Goal: Browse casually: Explore the website without a specific task or goal

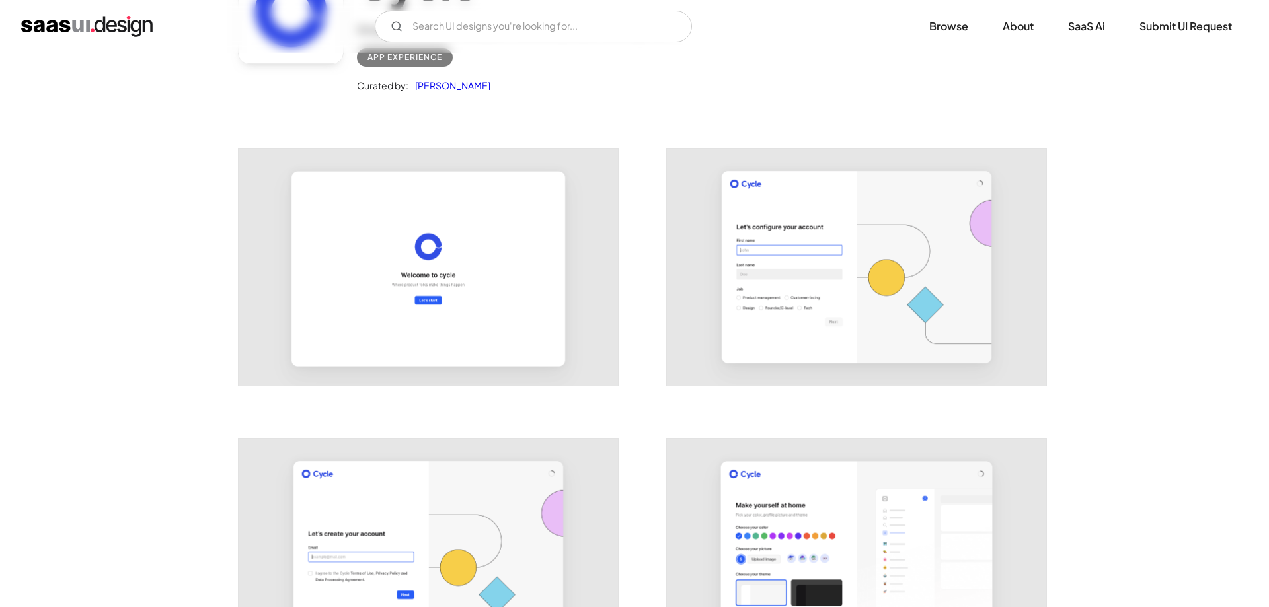
scroll to position [135, 0]
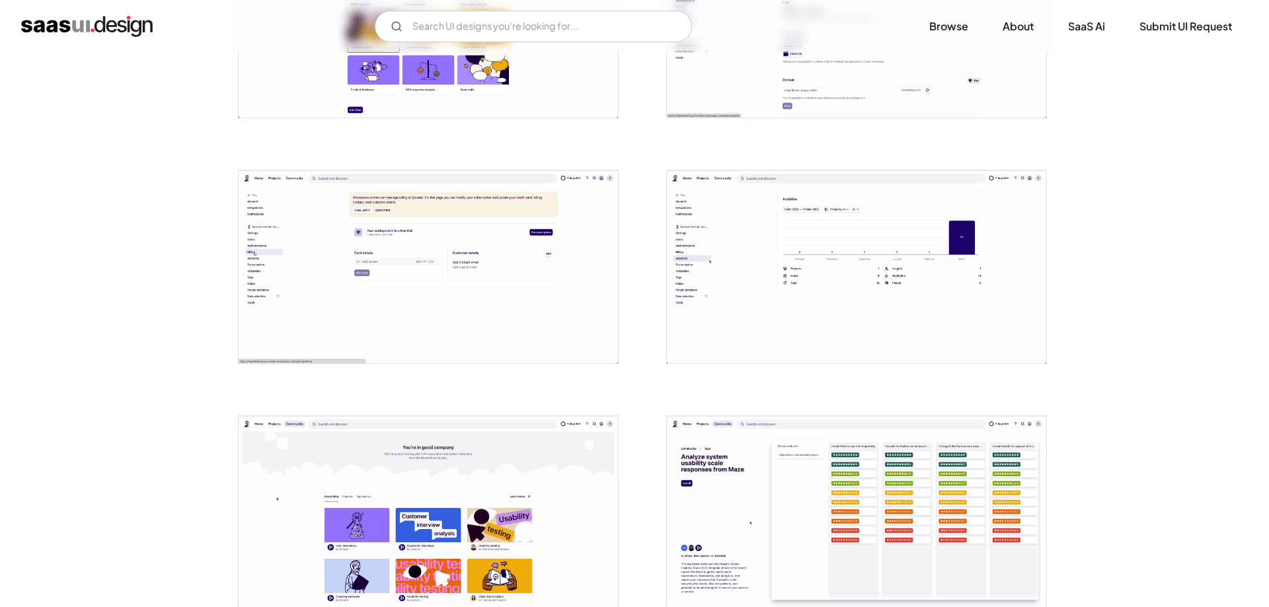
scroll to position [472, 0]
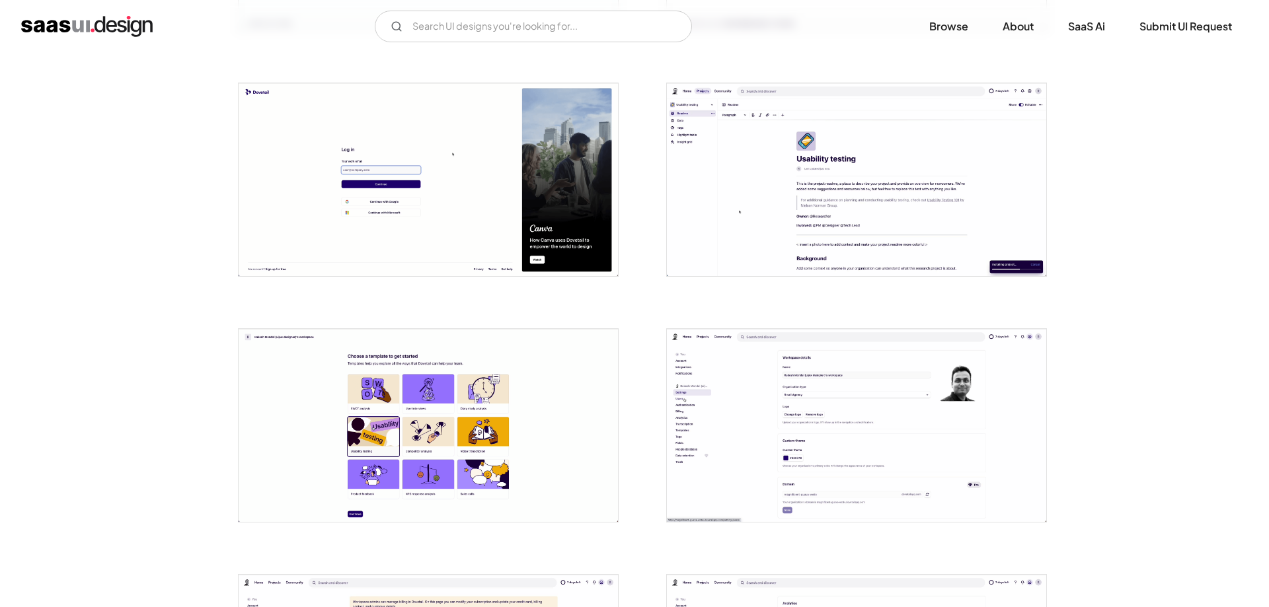
click at [1009, 424] on img "open lightbox" at bounding box center [856, 425] width 379 height 193
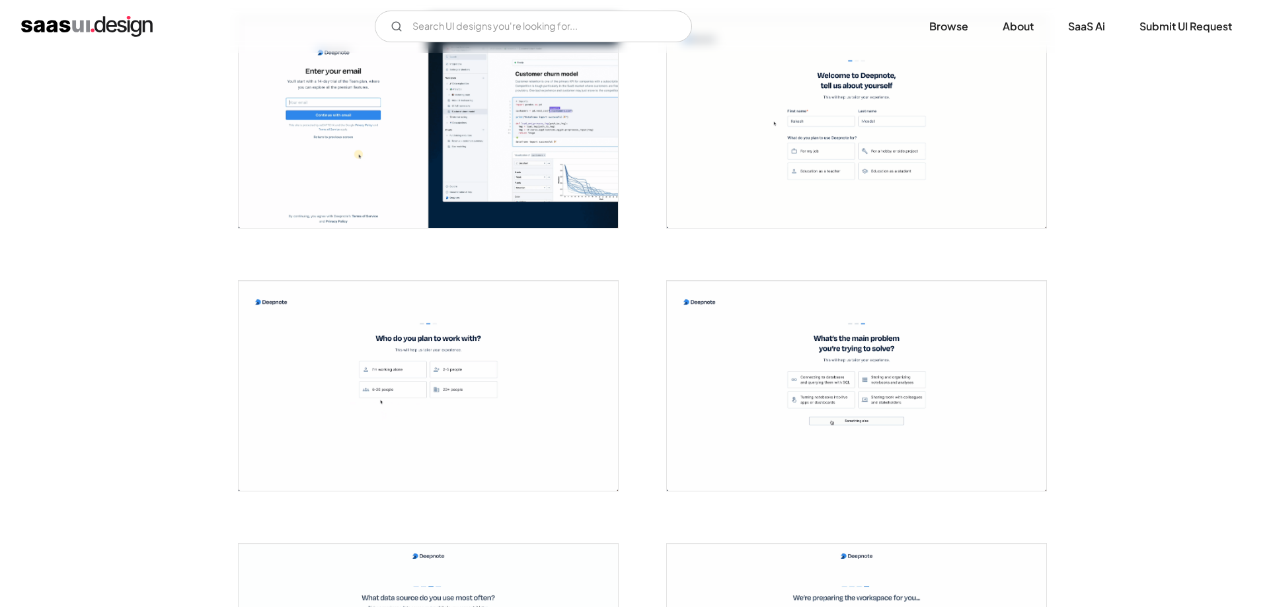
scroll to position [1887, 0]
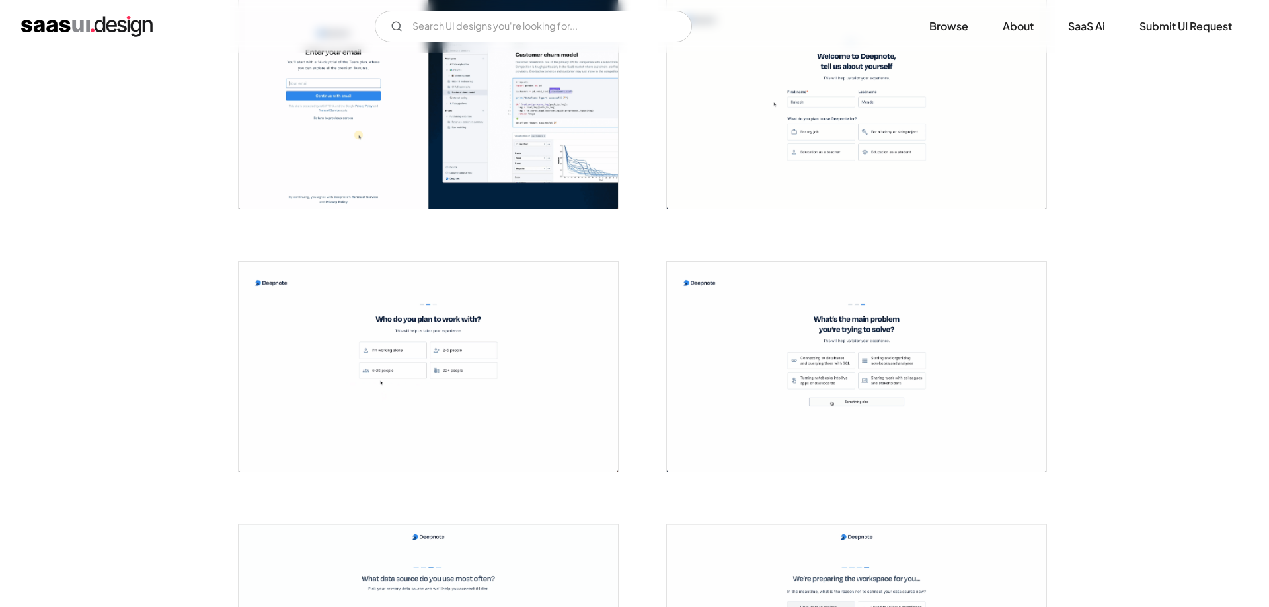
click at [883, 174] on img "open lightbox" at bounding box center [856, 104] width 379 height 210
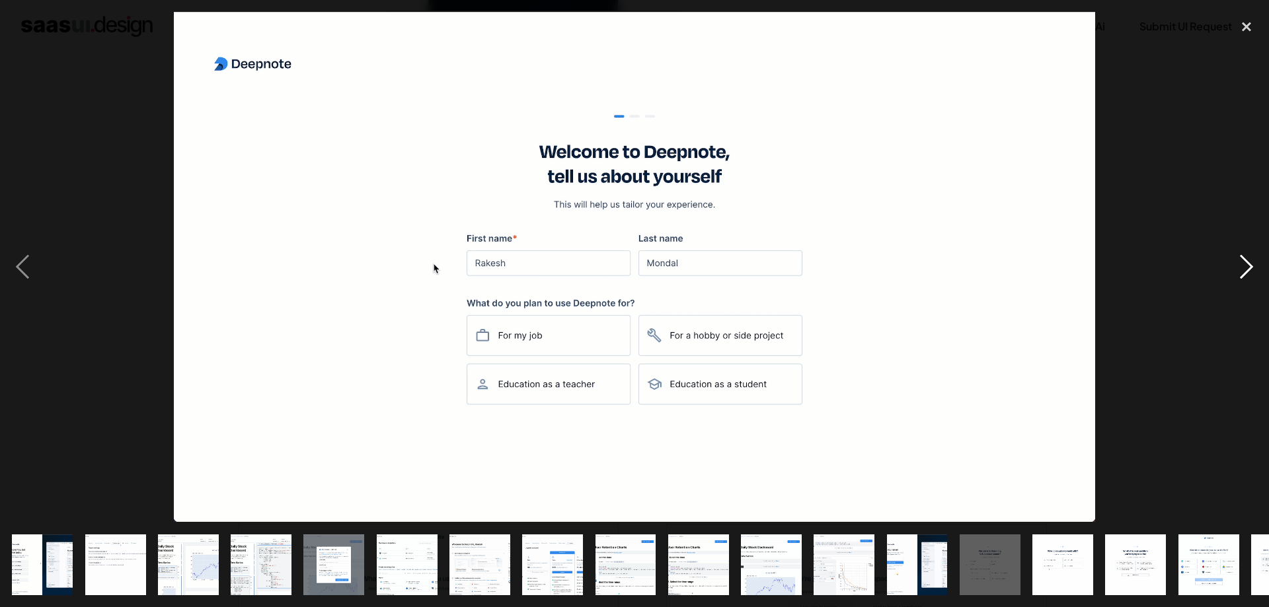
click at [1251, 262] on div "next image" at bounding box center [1246, 267] width 45 height 510
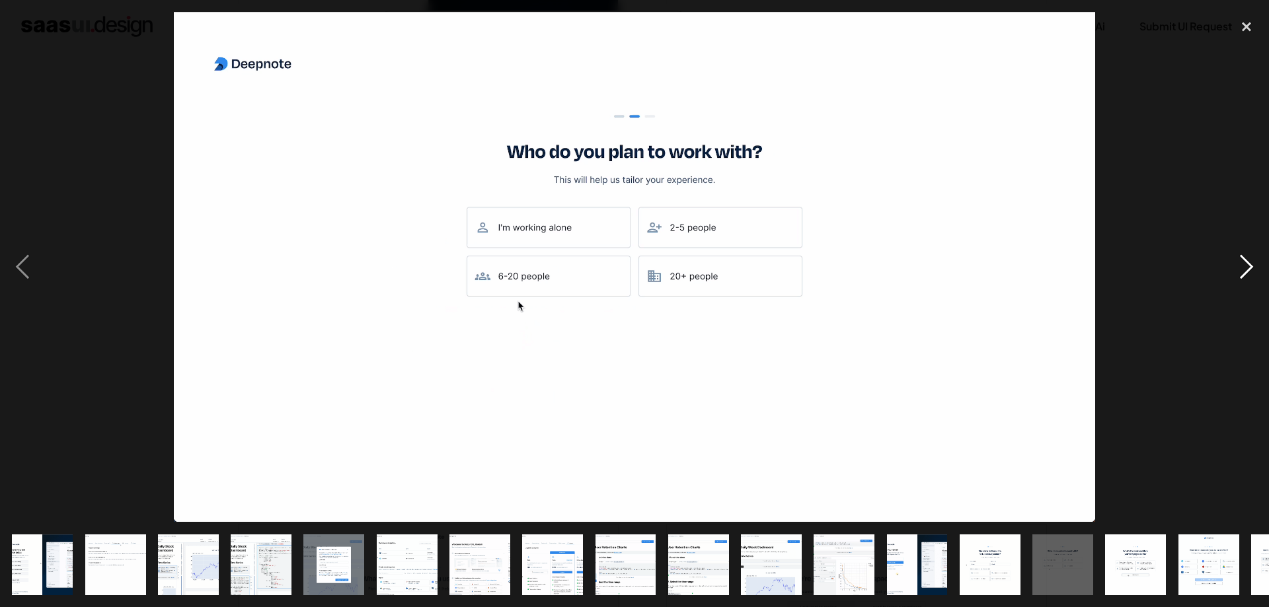
click at [1251, 262] on div "next image" at bounding box center [1246, 267] width 45 height 510
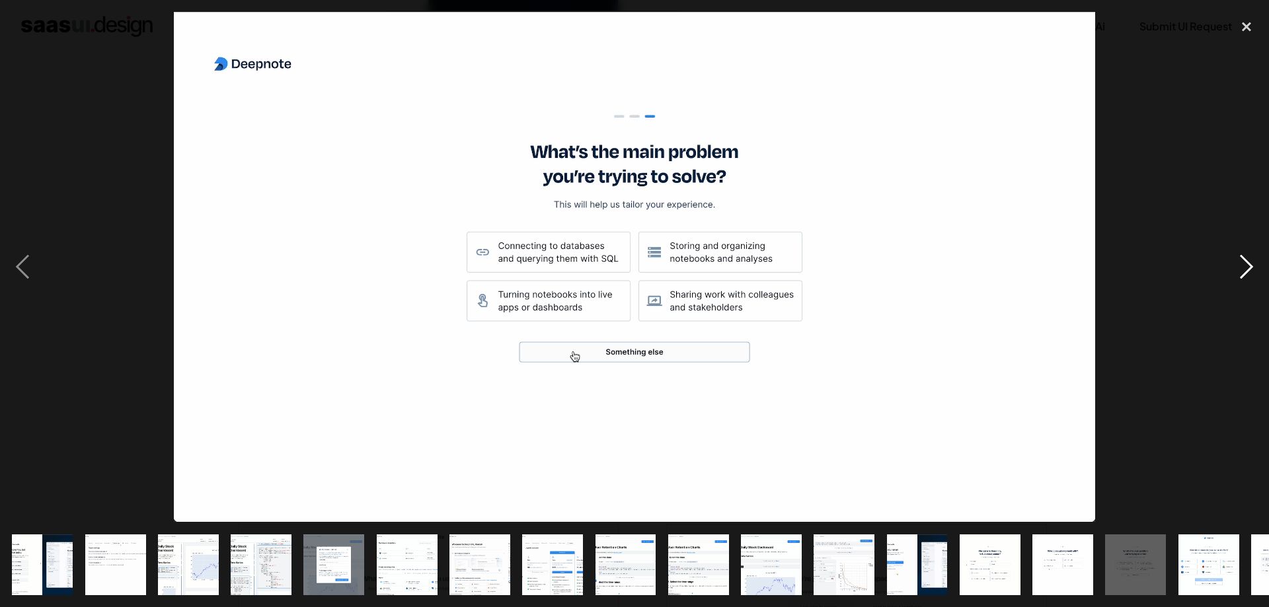
click at [1251, 262] on div "next image" at bounding box center [1246, 267] width 45 height 510
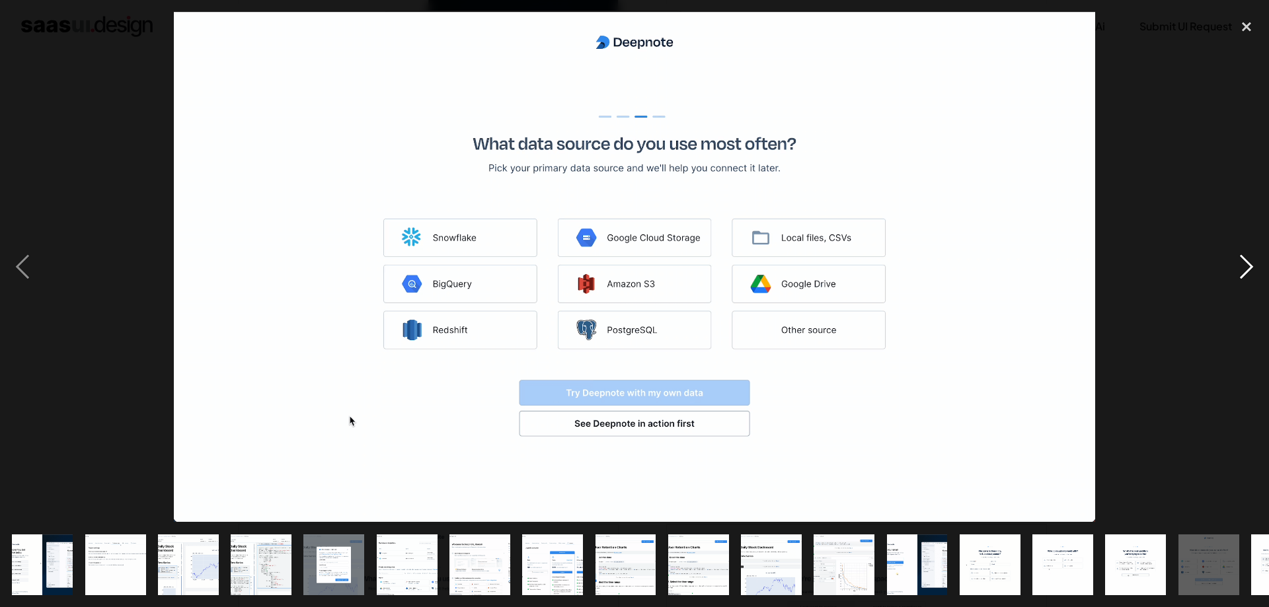
click at [1251, 262] on div "next image" at bounding box center [1246, 267] width 45 height 510
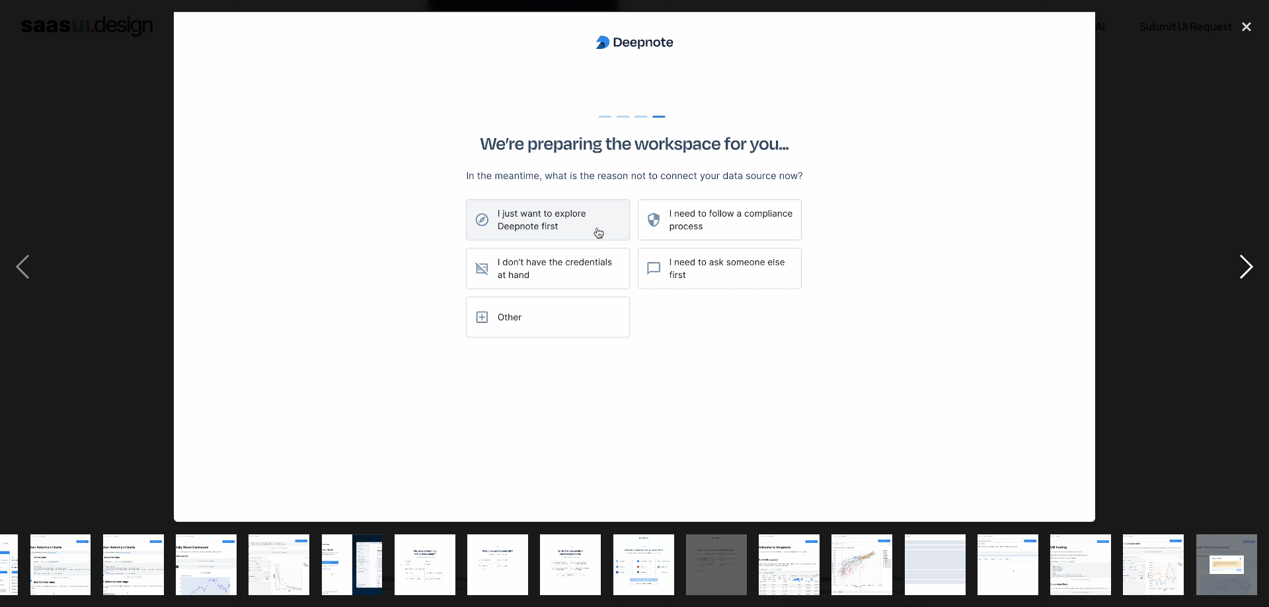
scroll to position [0, 565]
click at [1251, 262] on div "next image" at bounding box center [1246, 267] width 45 height 510
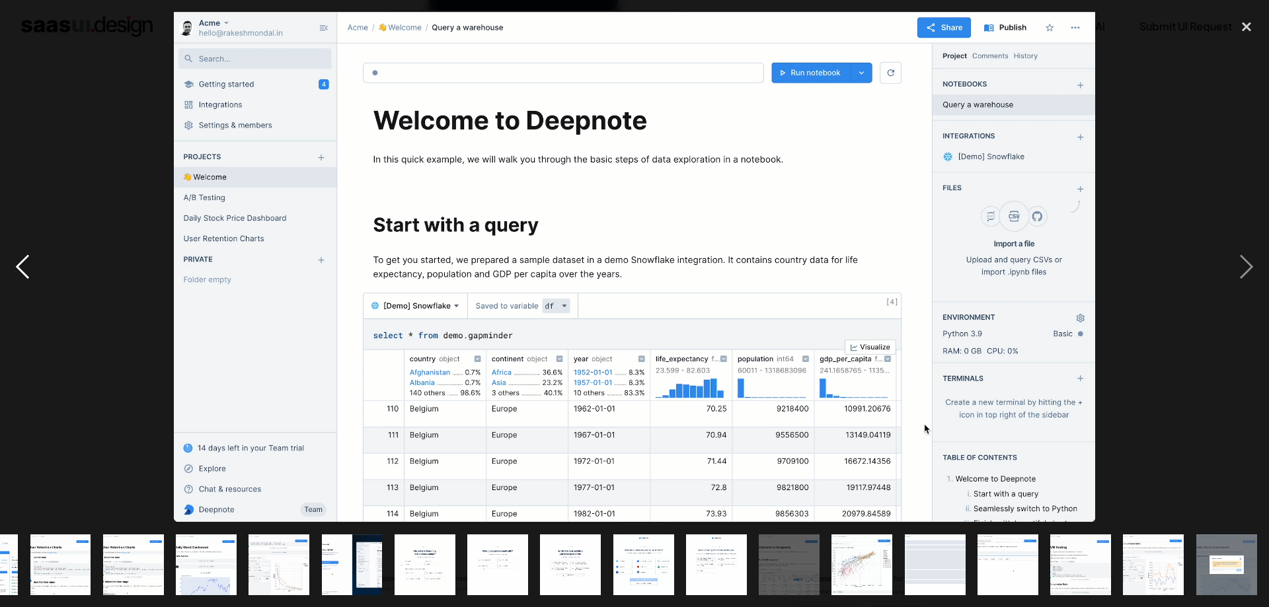
click at [20, 269] on div "previous image" at bounding box center [22, 267] width 45 height 510
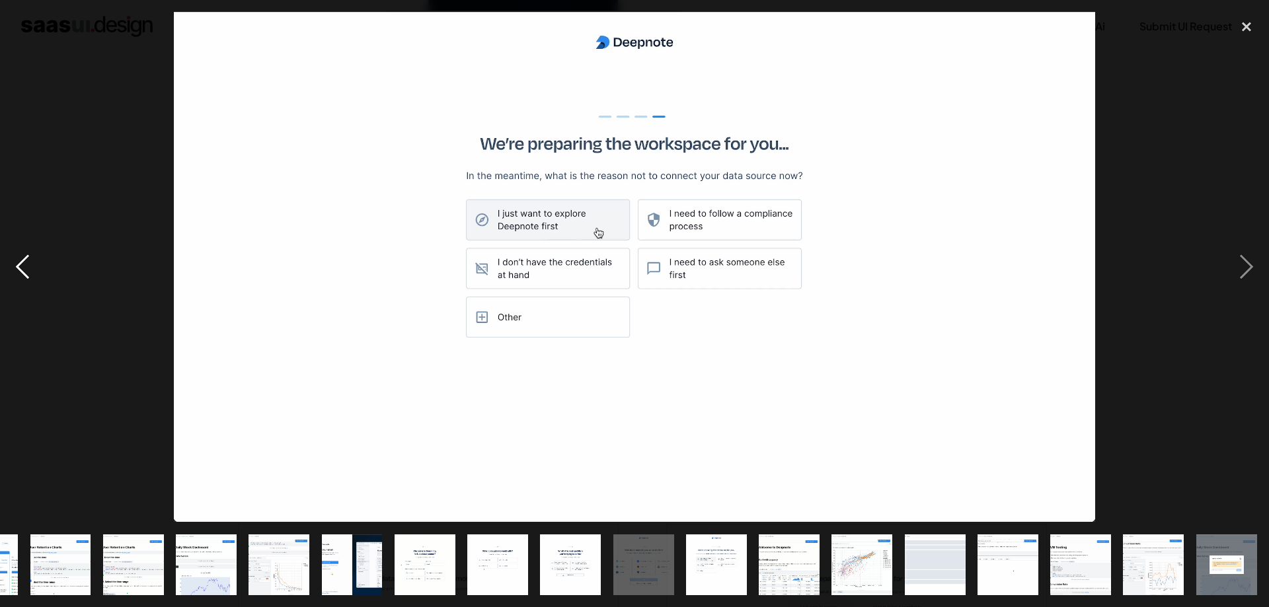
click at [20, 269] on div "previous image" at bounding box center [22, 267] width 45 height 510
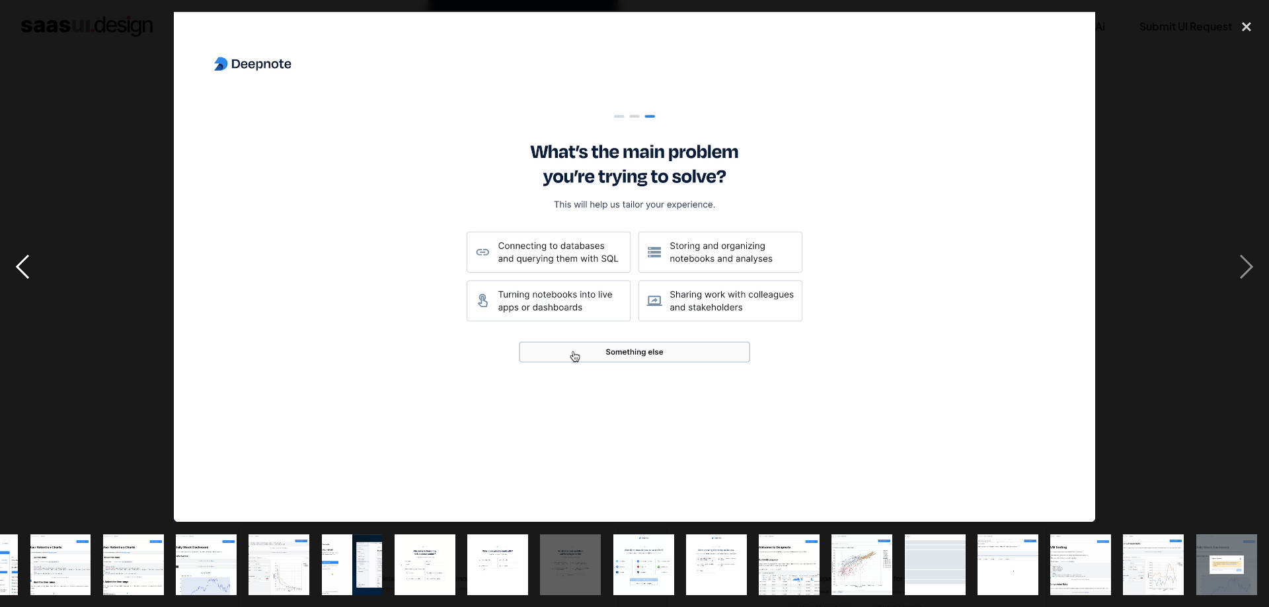
click at [20, 269] on div "previous image" at bounding box center [22, 267] width 45 height 510
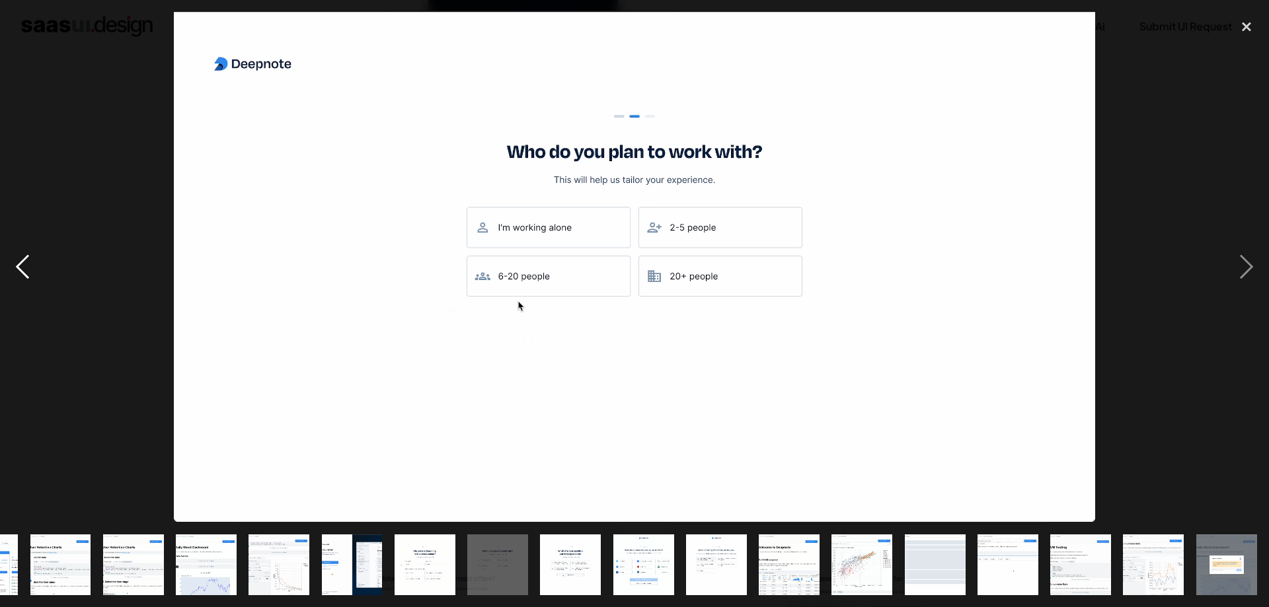
click at [20, 269] on div "previous image" at bounding box center [22, 267] width 45 height 510
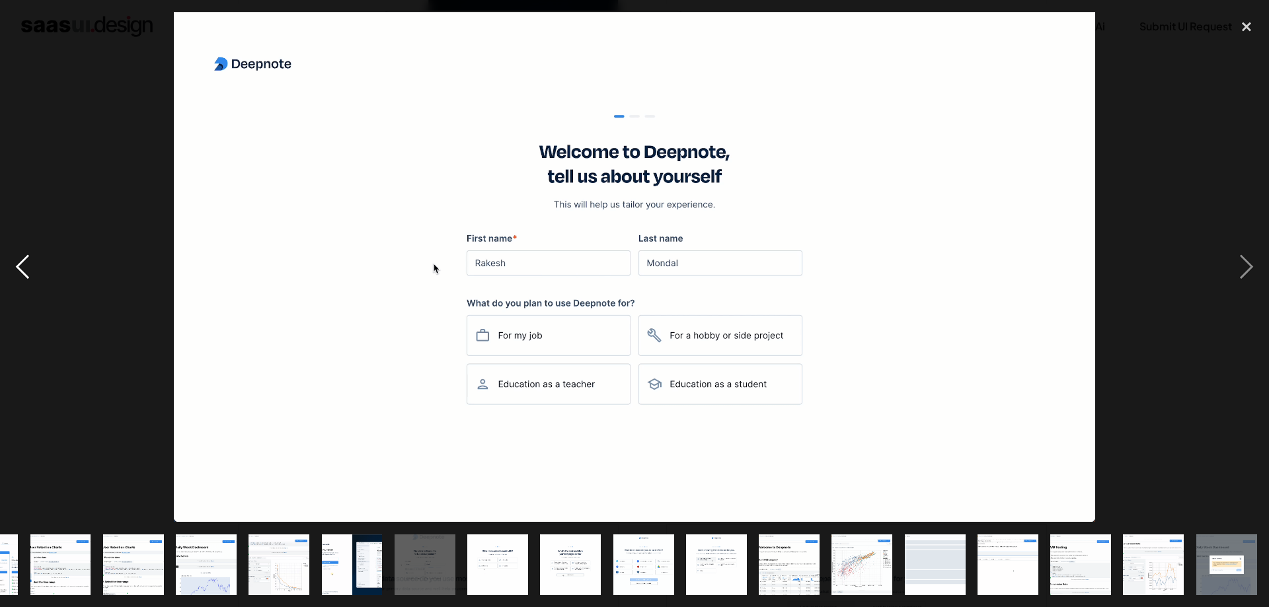
click at [20, 269] on div "previous image" at bounding box center [22, 267] width 45 height 510
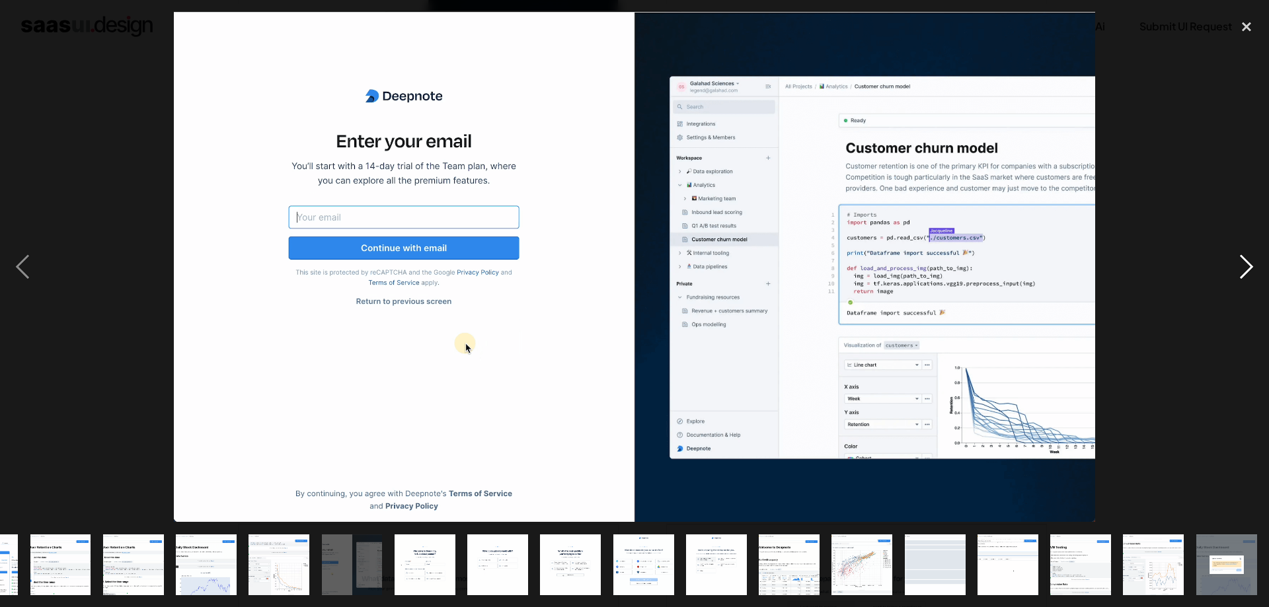
click at [1246, 260] on div "next image" at bounding box center [1246, 267] width 45 height 510
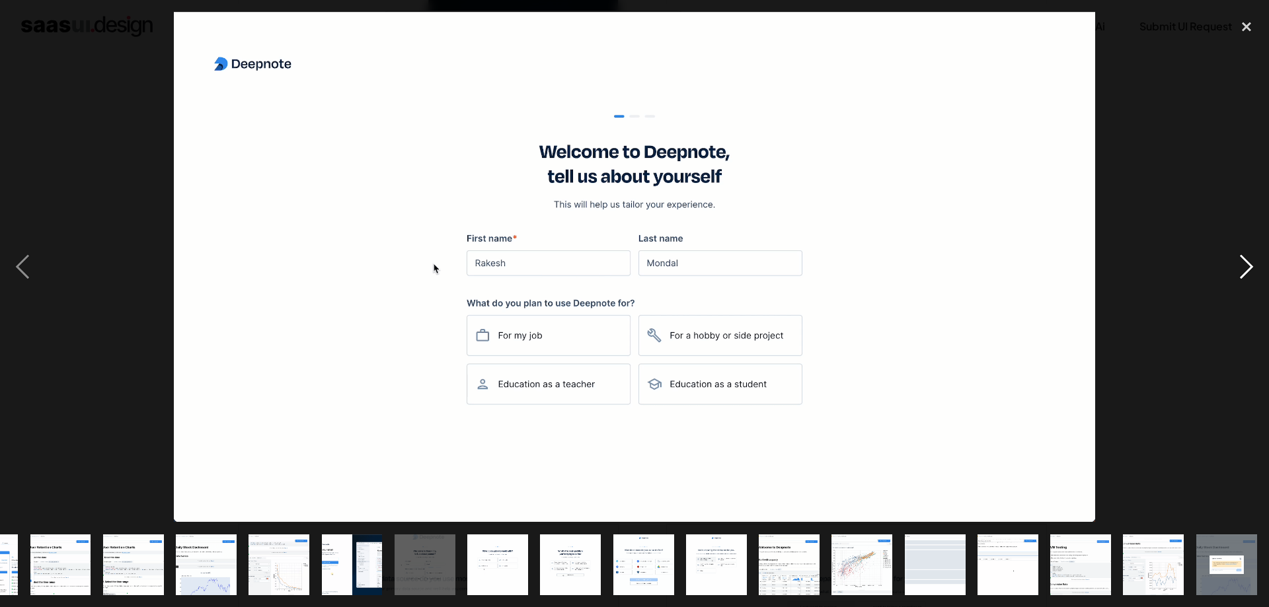
click at [1251, 270] on div "next image" at bounding box center [1246, 267] width 45 height 510
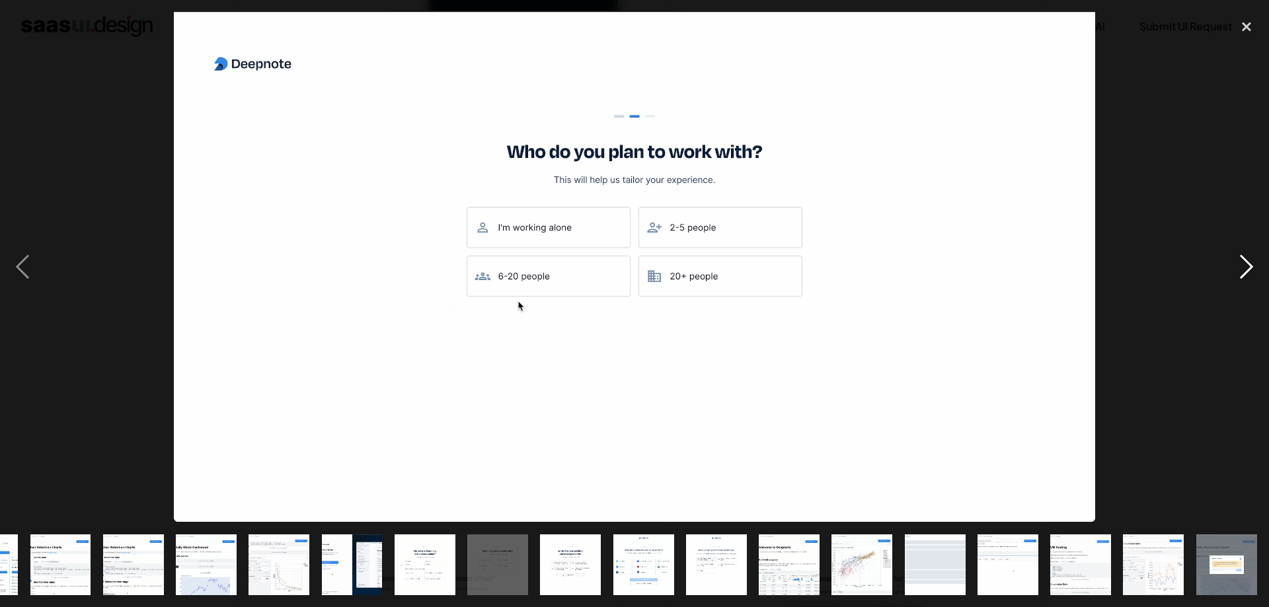
click at [1251, 270] on div "next image" at bounding box center [1246, 267] width 45 height 510
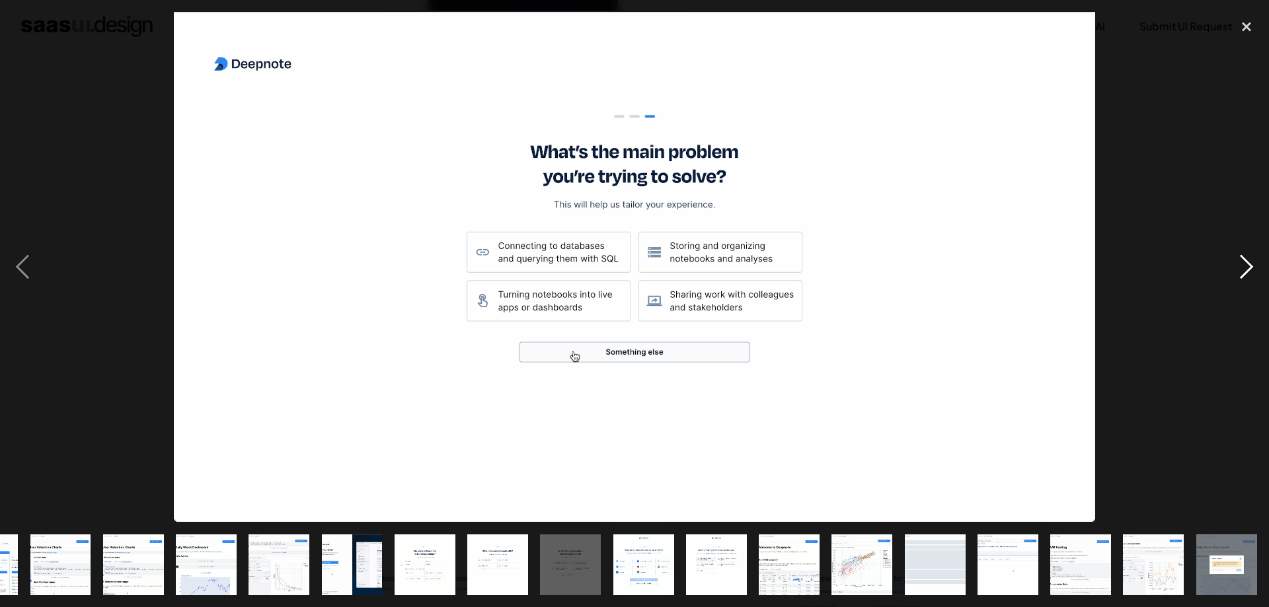
click at [1251, 270] on div "next image" at bounding box center [1246, 267] width 45 height 510
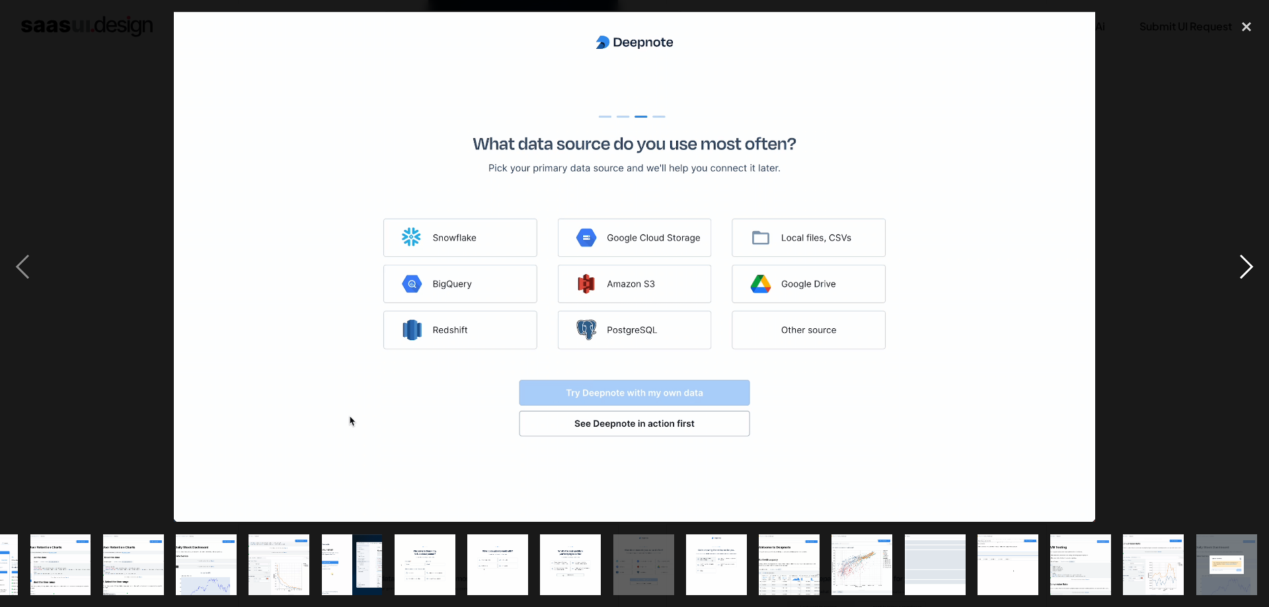
click at [1251, 270] on div "next image" at bounding box center [1246, 267] width 45 height 510
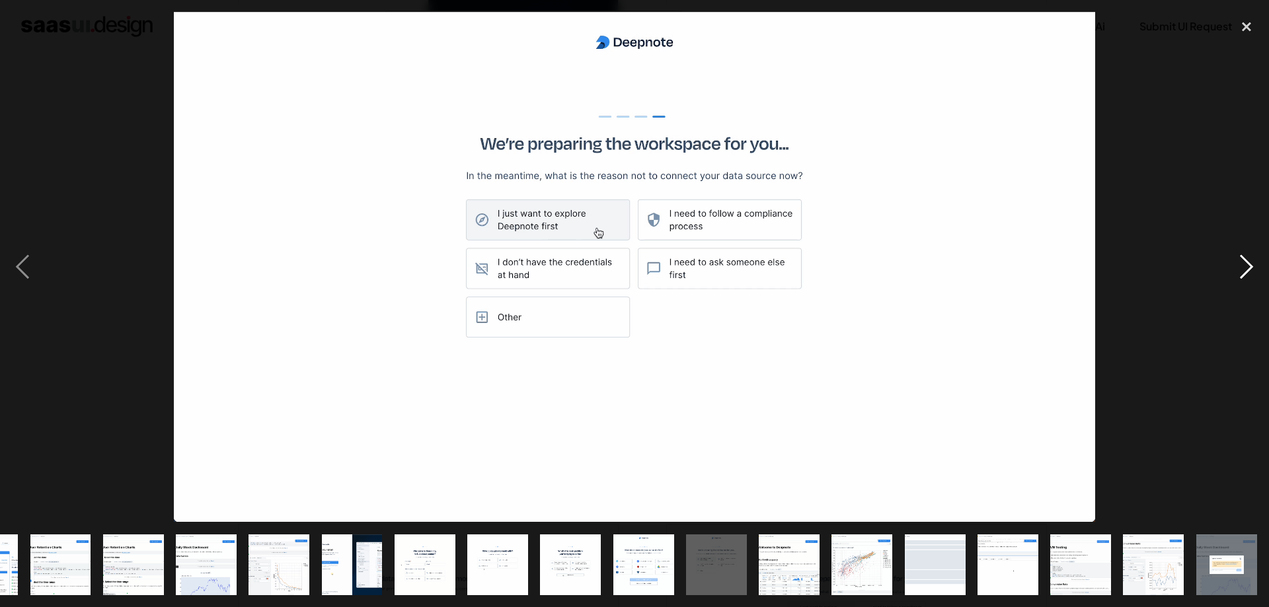
click at [1251, 270] on div "next image" at bounding box center [1246, 267] width 45 height 510
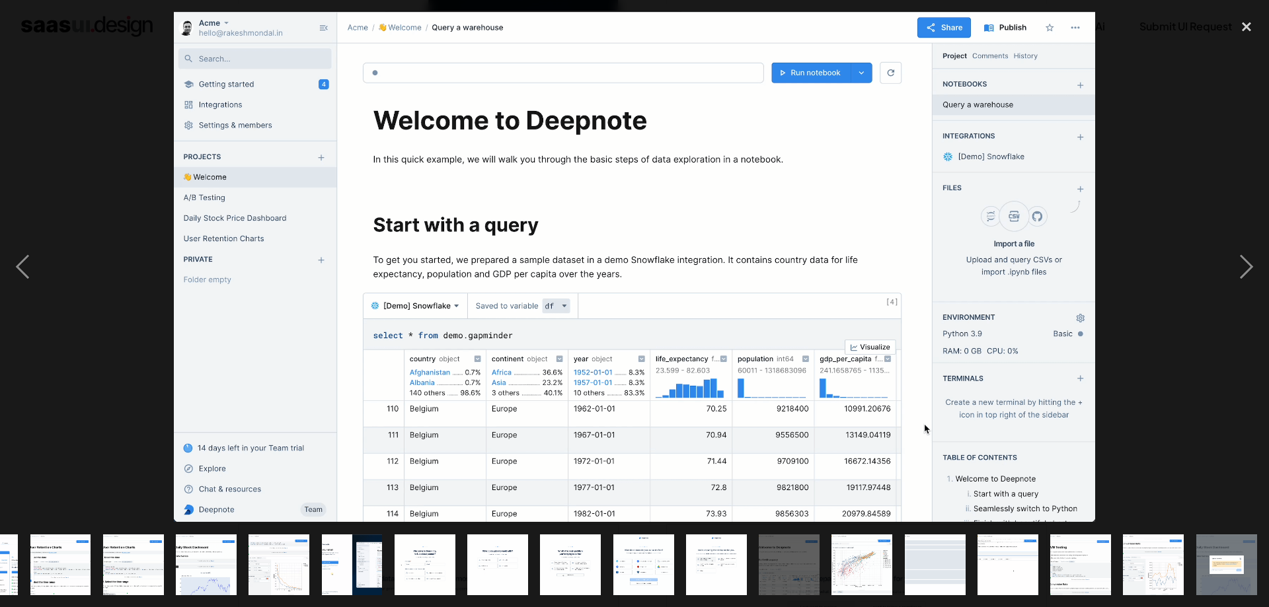
click at [726, 570] on img "show item 18 of 25" at bounding box center [716, 565] width 110 height 61
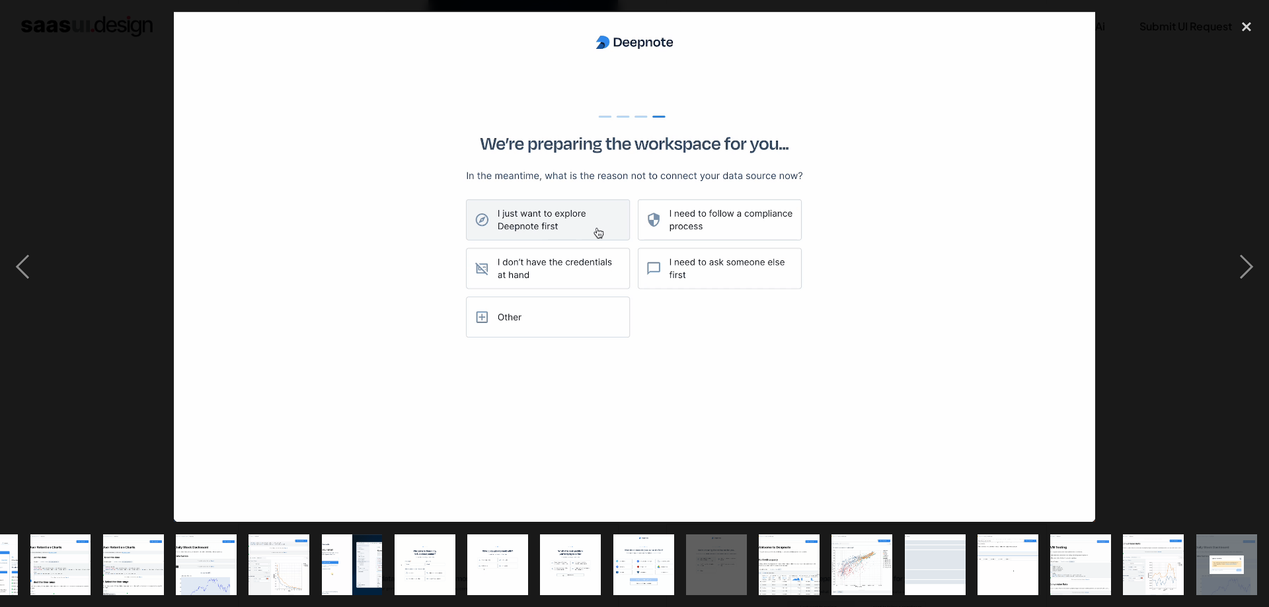
click at [772, 570] on img "show item 19 of 25" at bounding box center [789, 565] width 110 height 61
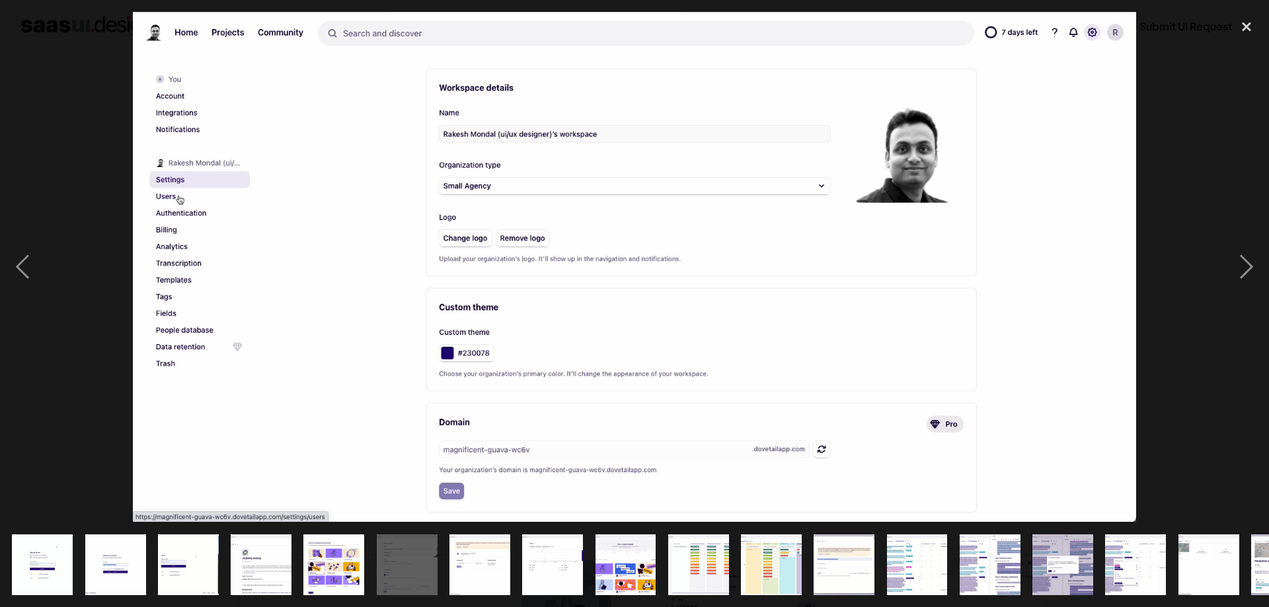
scroll to position [472, 0]
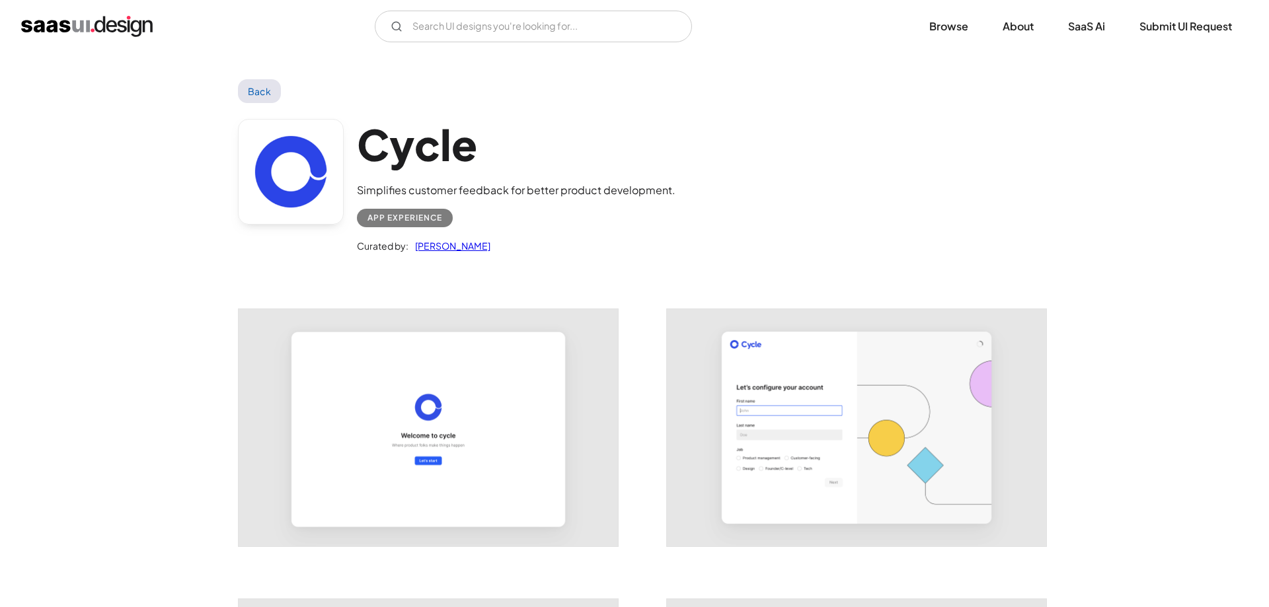
scroll to position [135, 0]
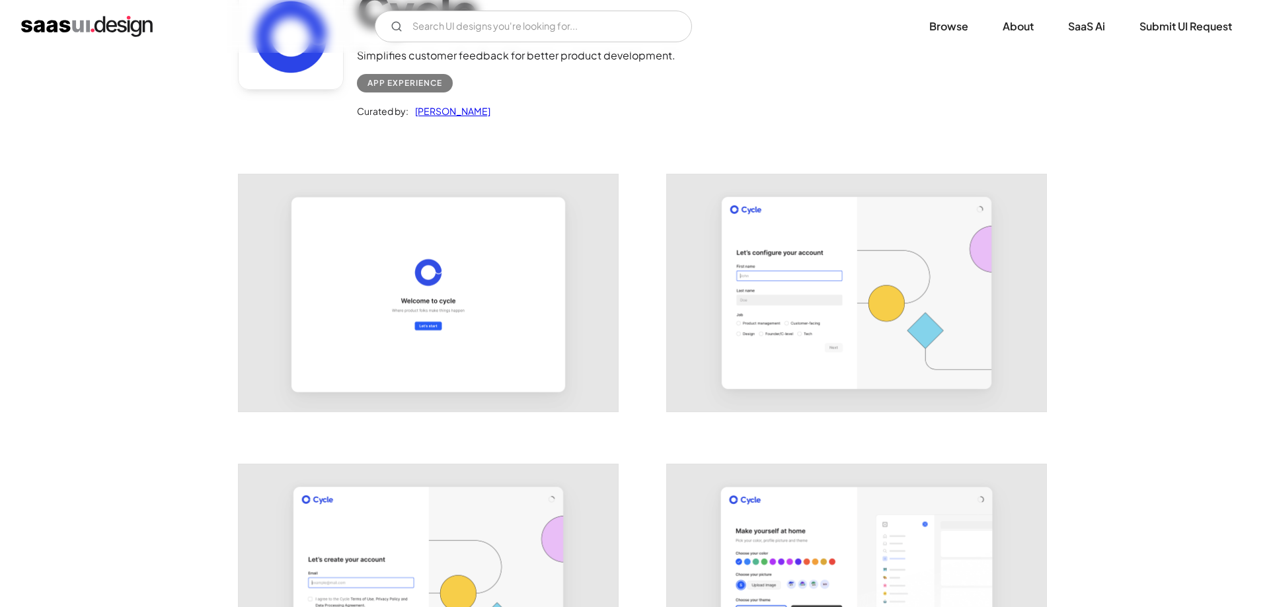
click at [785, 229] on img "open lightbox" at bounding box center [856, 292] width 379 height 237
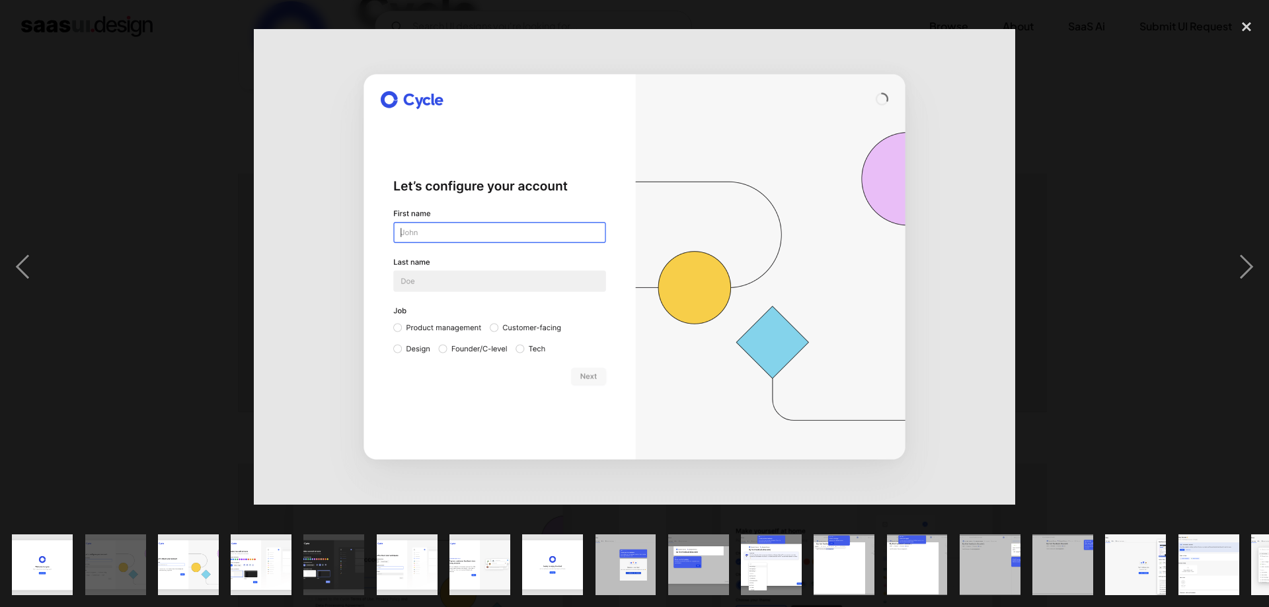
click at [502, 562] on img "show item 7 of 24" at bounding box center [479, 565] width 97 height 61
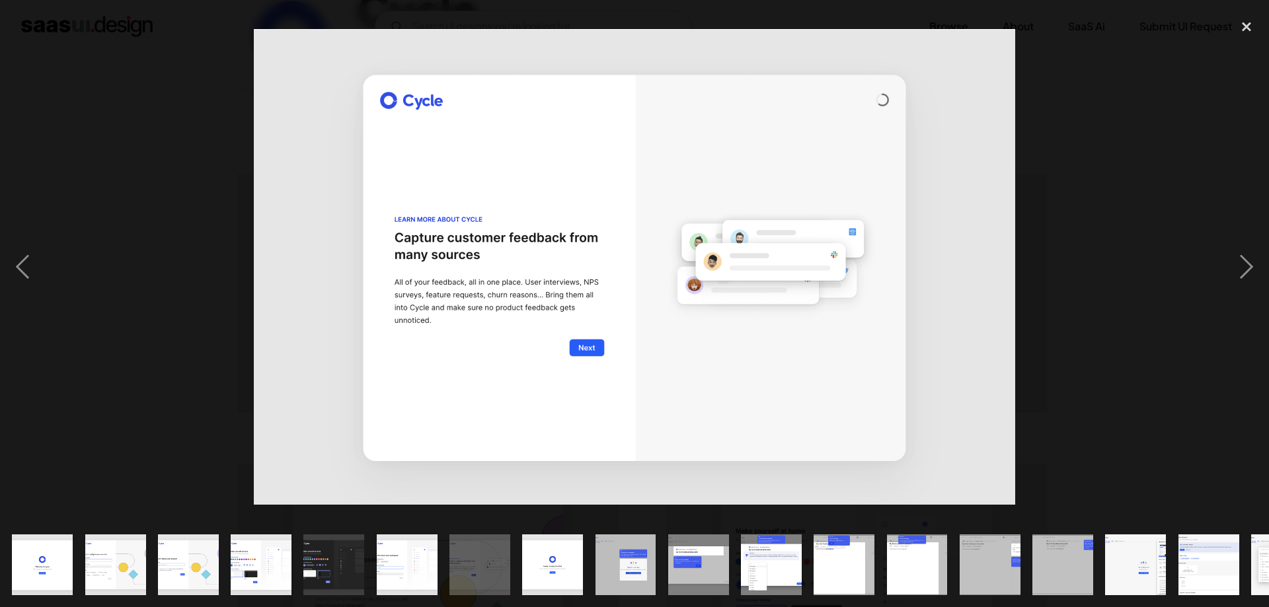
click at [566, 561] on img "show item 8 of 24" at bounding box center [552, 565] width 97 height 61
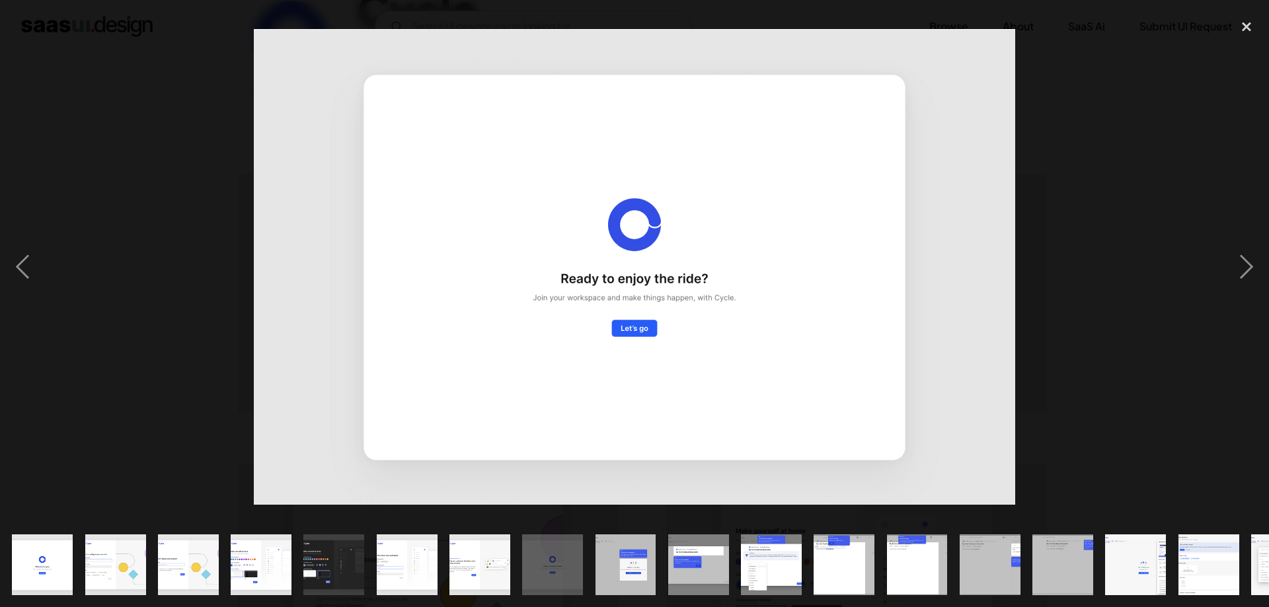
drag, startPoint x: 625, startPoint y: 559, endPoint x: 649, endPoint y: 559, distance: 23.8
click at [626, 559] on img "show item 9 of 24" at bounding box center [625, 565] width 97 height 61
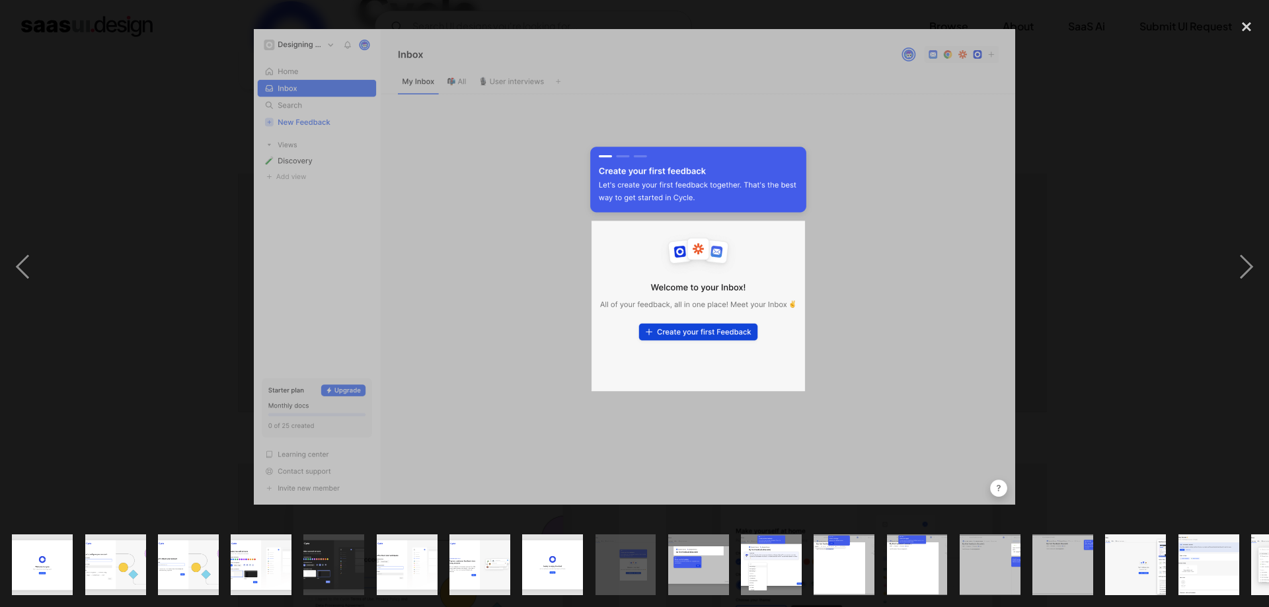
click at [671, 559] on img "show item 10 of 24" at bounding box center [698, 565] width 97 height 61
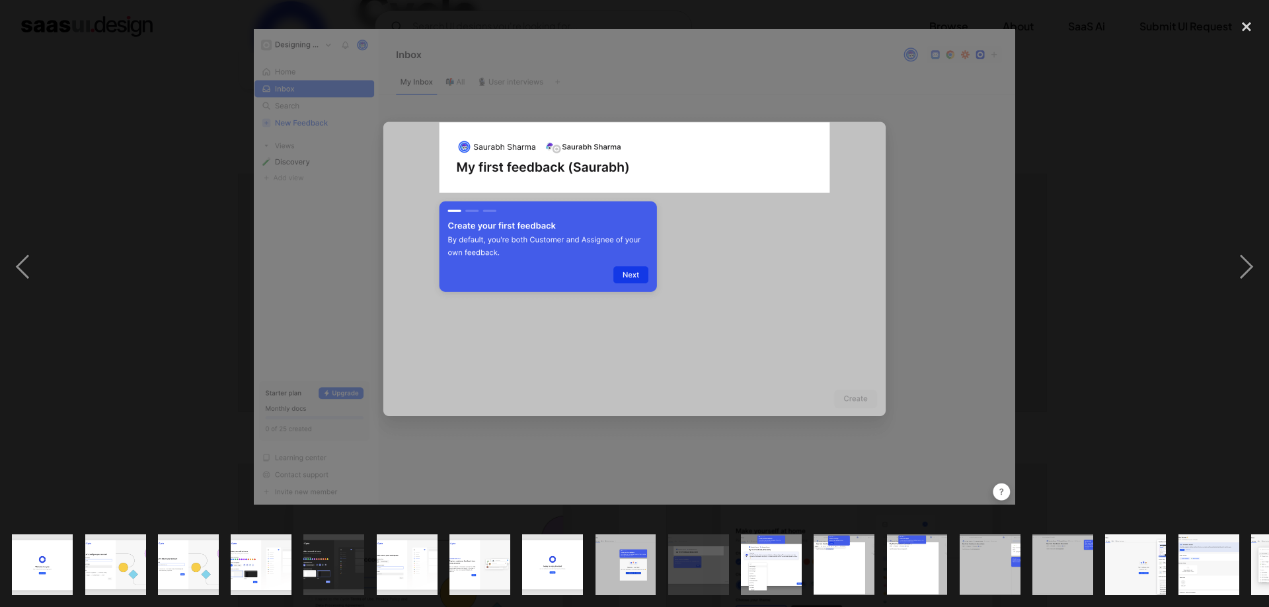
click at [598, 569] on img "show item 9 of 24" at bounding box center [625, 565] width 97 height 61
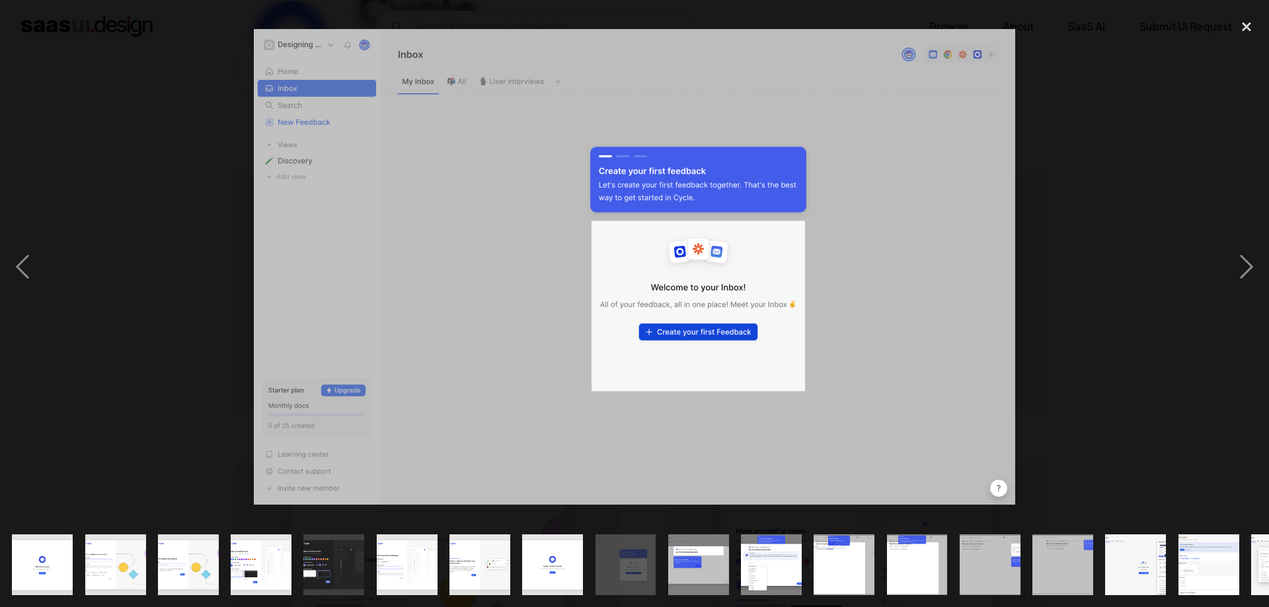
click at [693, 562] on img "show item 10 of 24" at bounding box center [698, 565] width 97 height 61
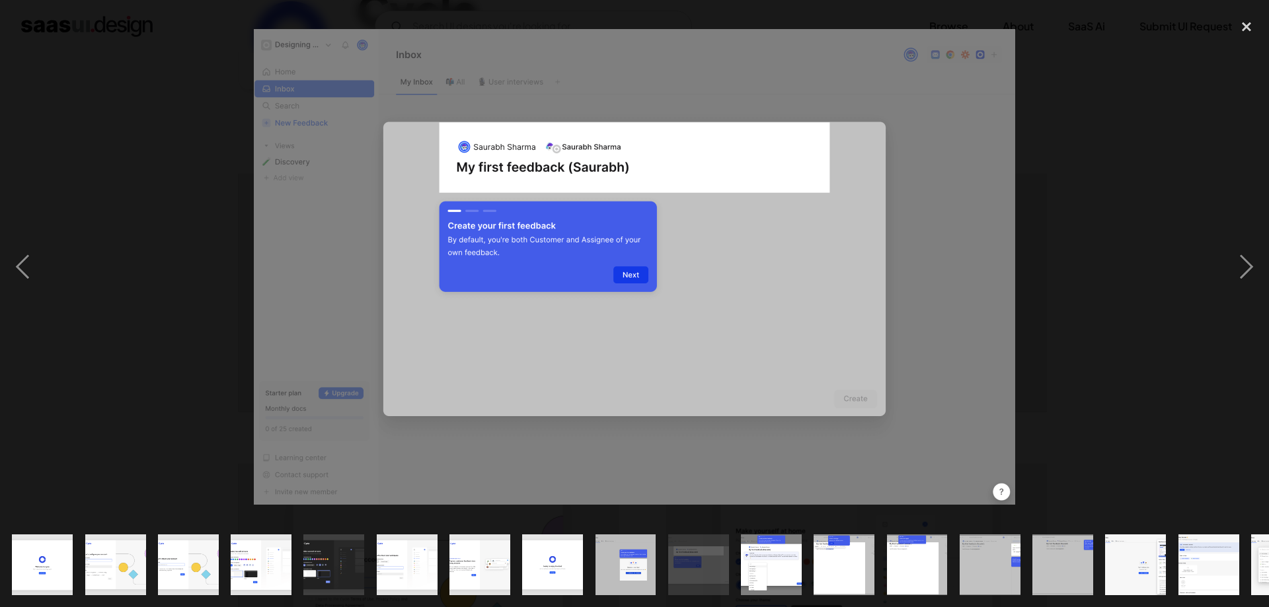
click at [771, 562] on img "show item 11 of 24" at bounding box center [770, 565] width 97 height 61
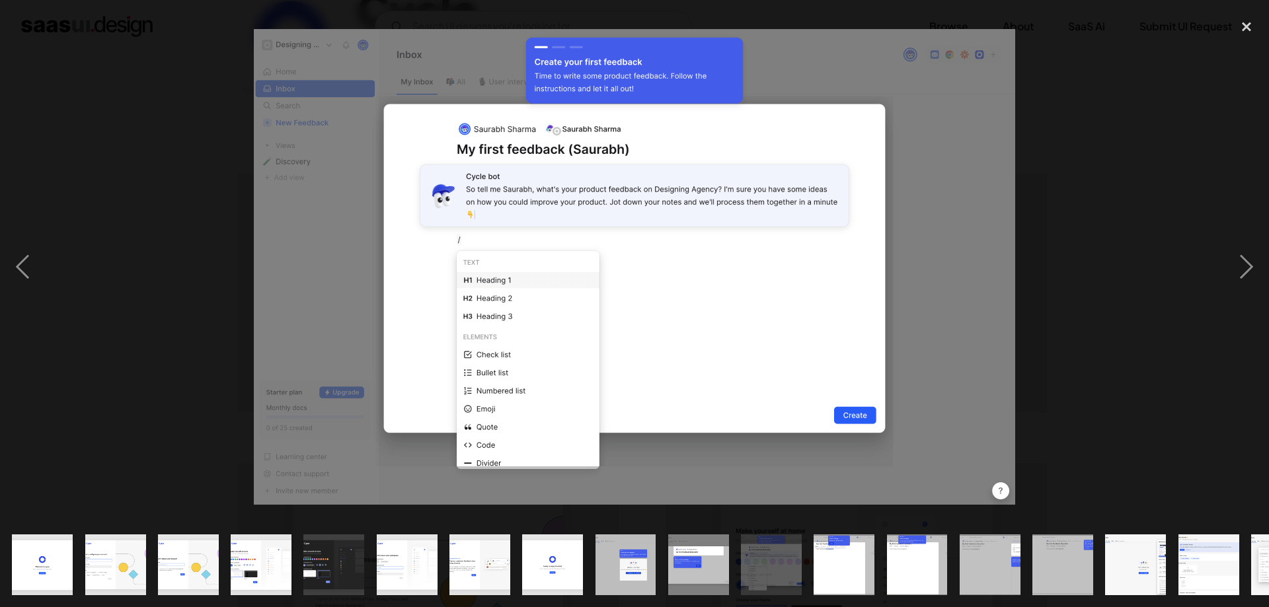
click at [839, 560] on img "show item 12 of 24" at bounding box center [844, 565] width 97 height 61
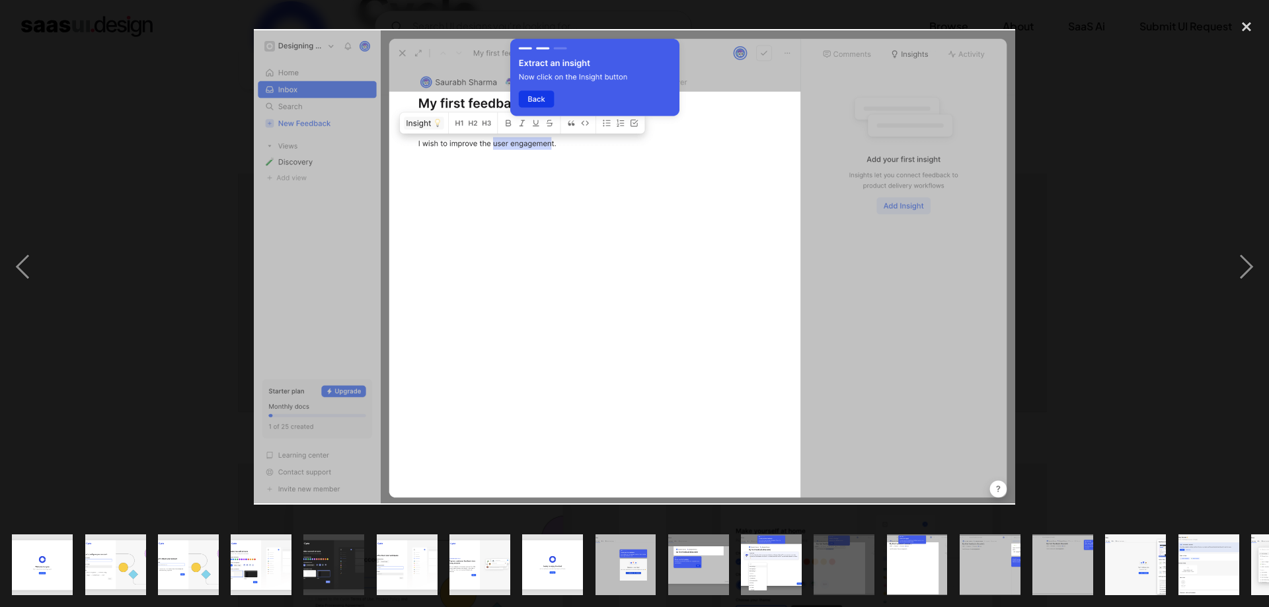
click at [907, 556] on img "show item 13 of 24" at bounding box center [916, 565] width 97 height 61
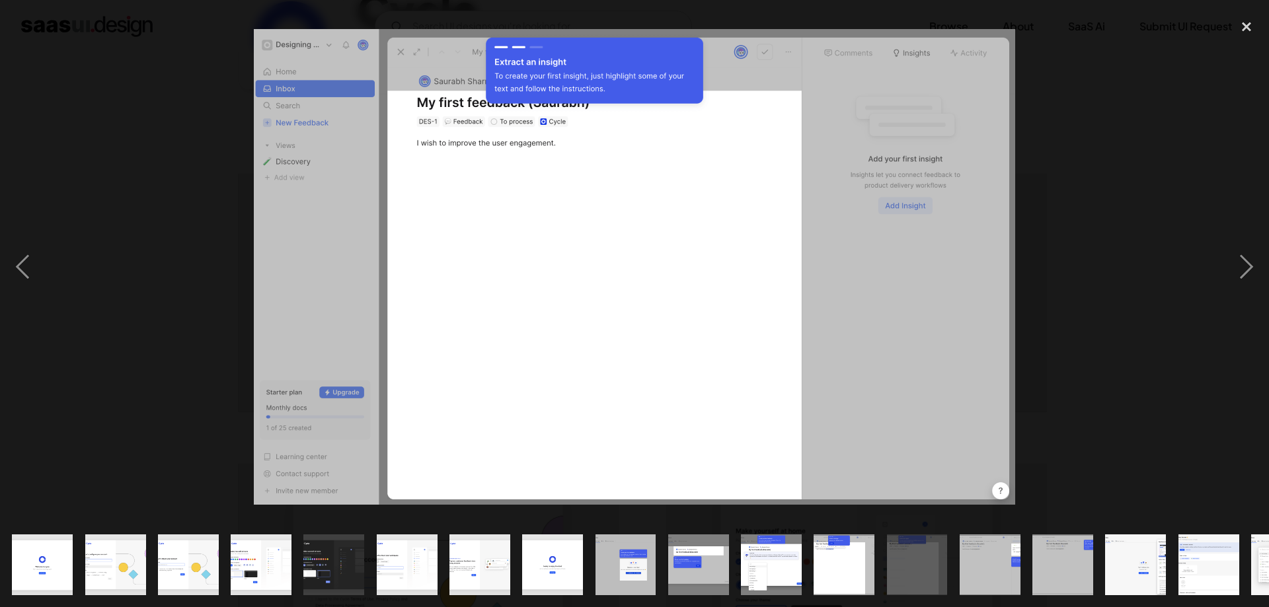
click at [960, 548] on img "show item 14 of 24" at bounding box center [989, 565] width 97 height 61
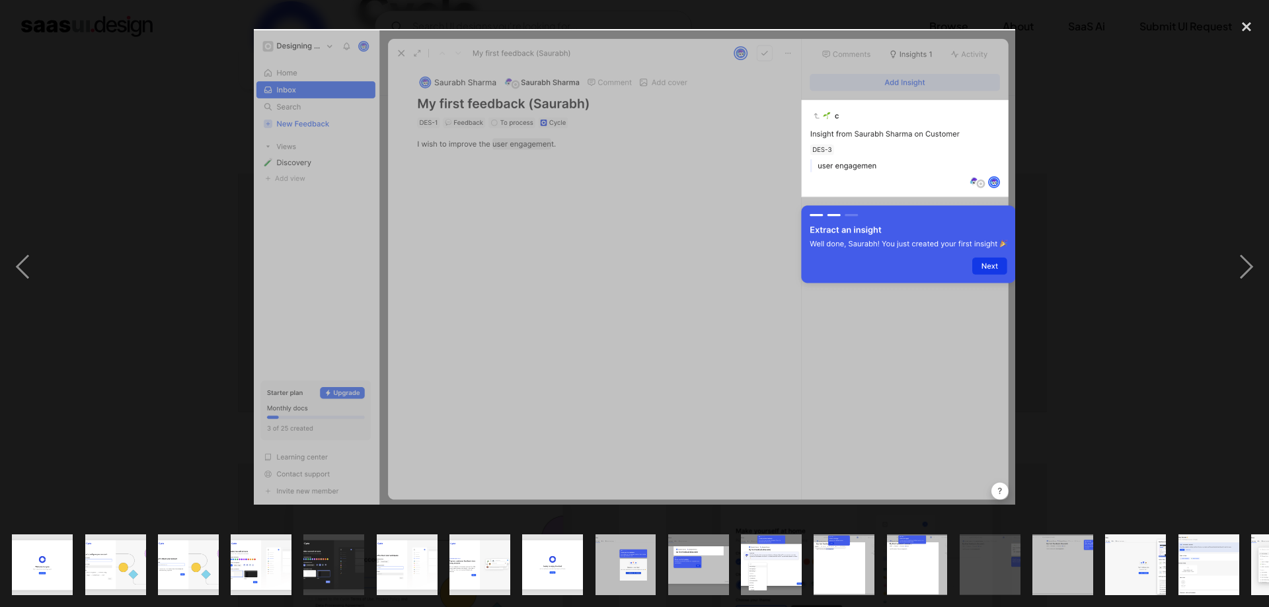
click at [1022, 544] on div "show item 14 of 24" at bounding box center [990, 564] width 73 height 85
click at [1089, 561] on img "show item 15 of 24" at bounding box center [1062, 565] width 97 height 61
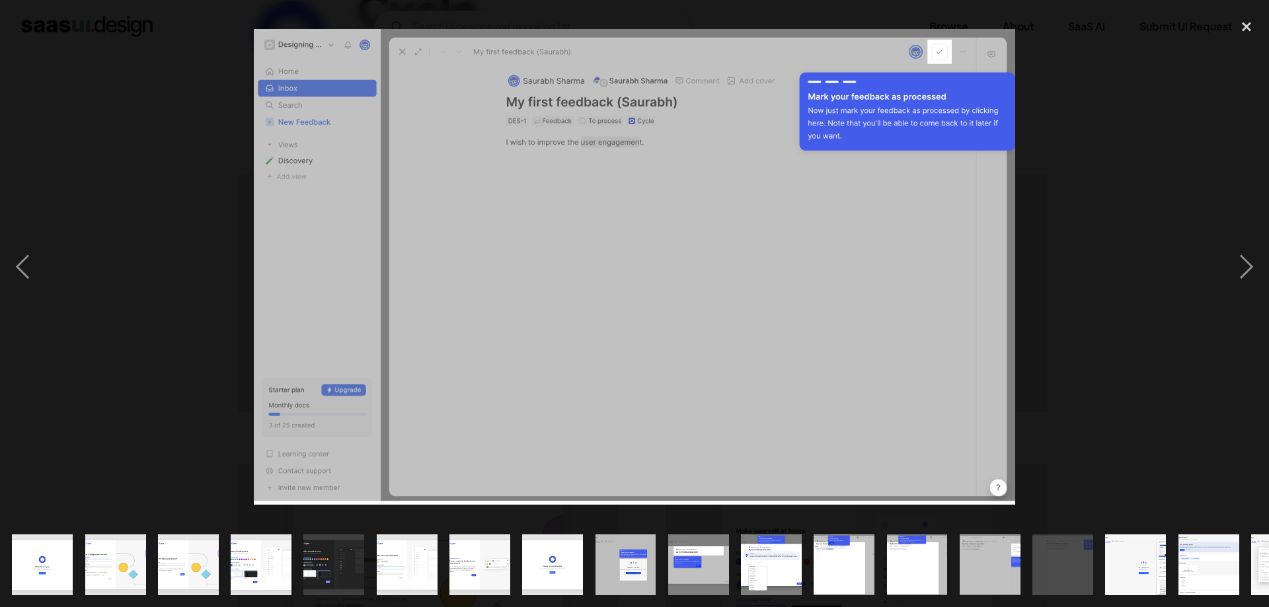
click at [1133, 561] on img "show item 16 of 24" at bounding box center [1135, 565] width 97 height 61
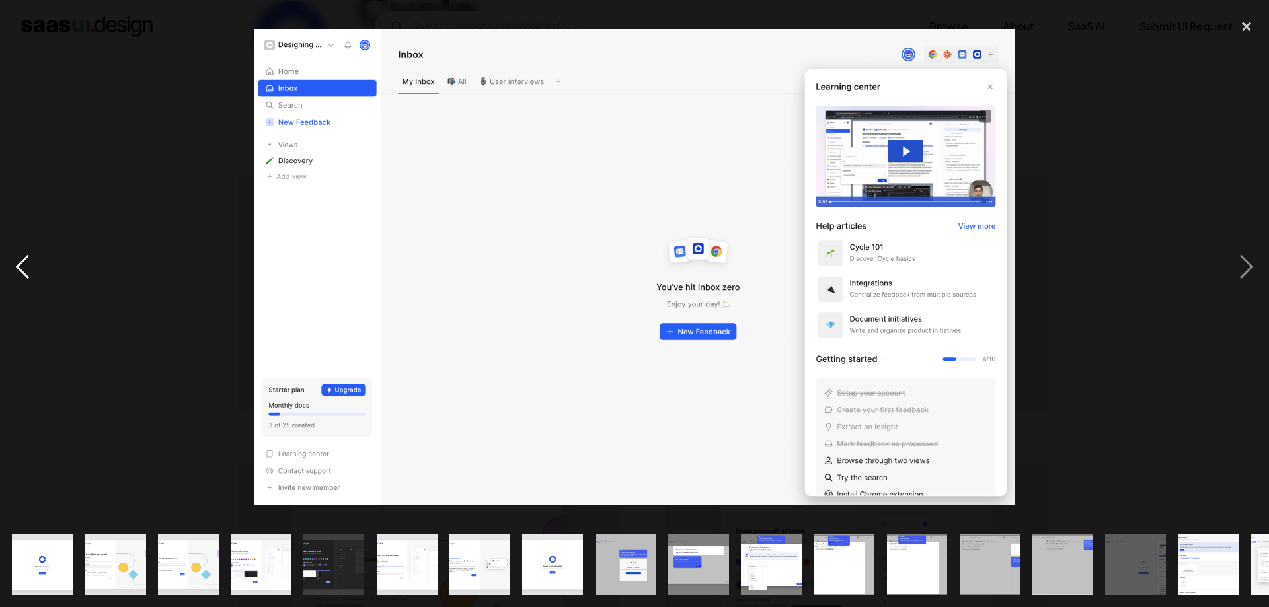
click at [19, 266] on div "previous image" at bounding box center [22, 267] width 45 height 510
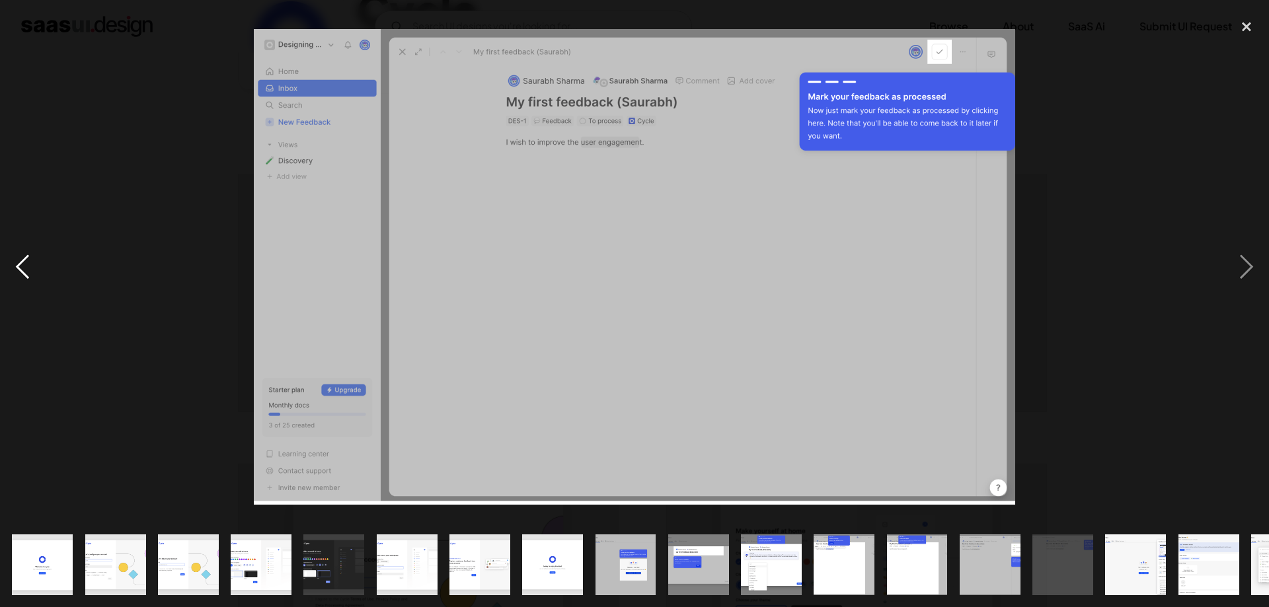
click at [19, 266] on div "previous image" at bounding box center [22, 267] width 45 height 510
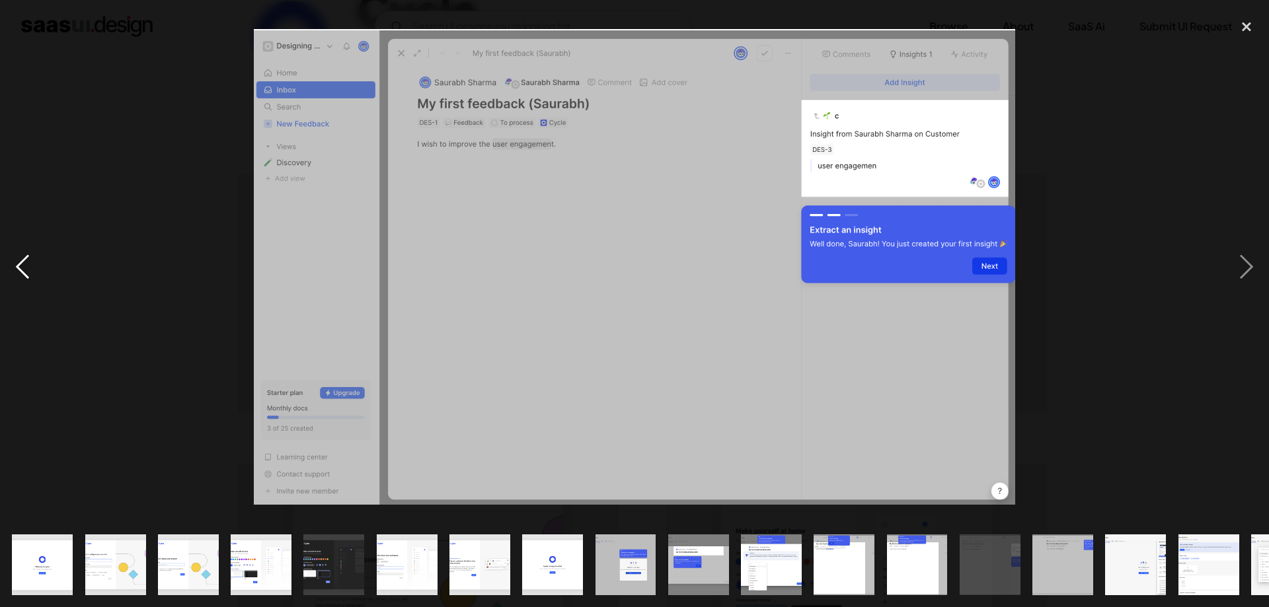
click at [19, 266] on div "previous image" at bounding box center [22, 267] width 45 height 510
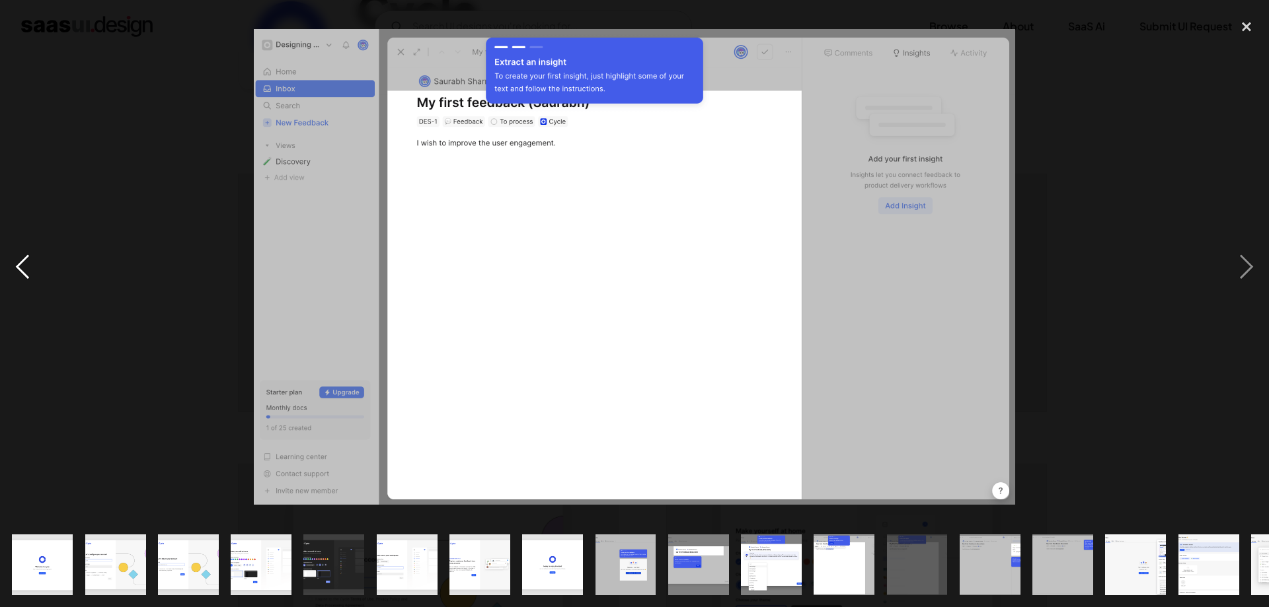
click at [19, 266] on div "previous image" at bounding box center [22, 267] width 45 height 510
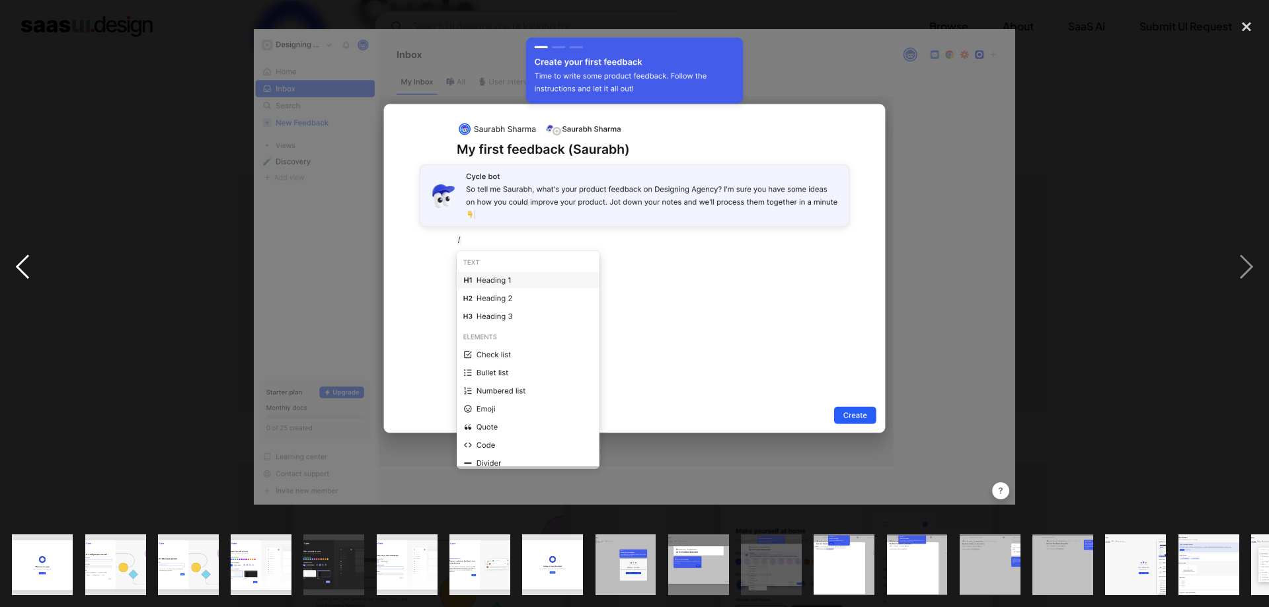
click at [19, 266] on div "previous image" at bounding box center [22, 267] width 45 height 510
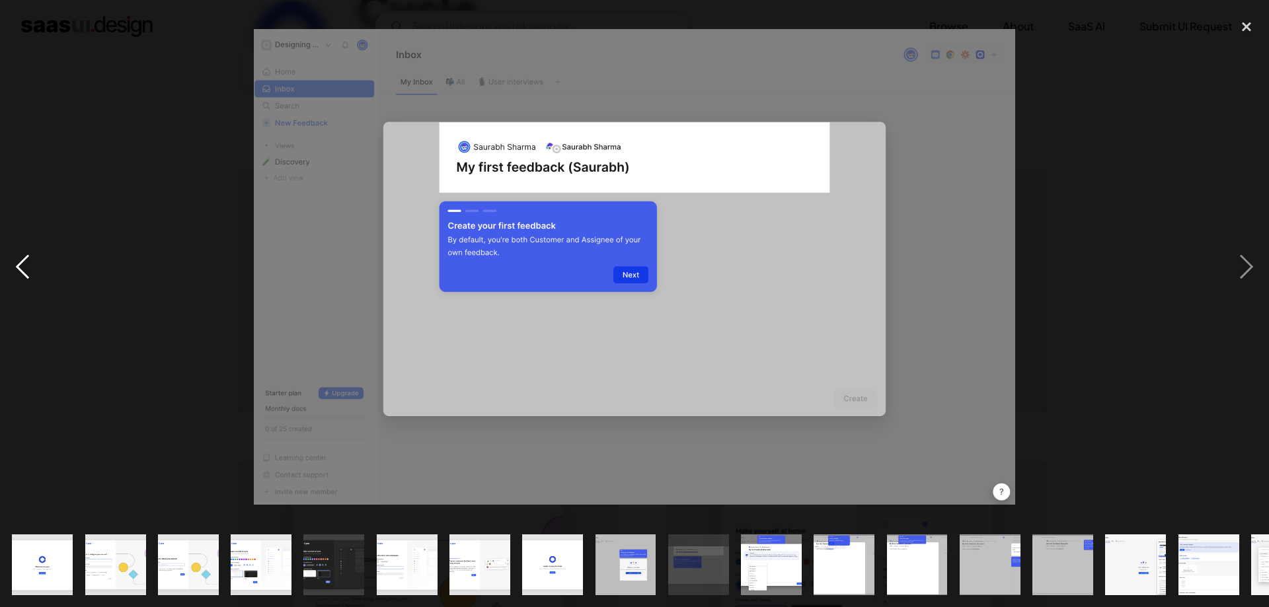
click at [19, 266] on div "previous image" at bounding box center [22, 267] width 45 height 510
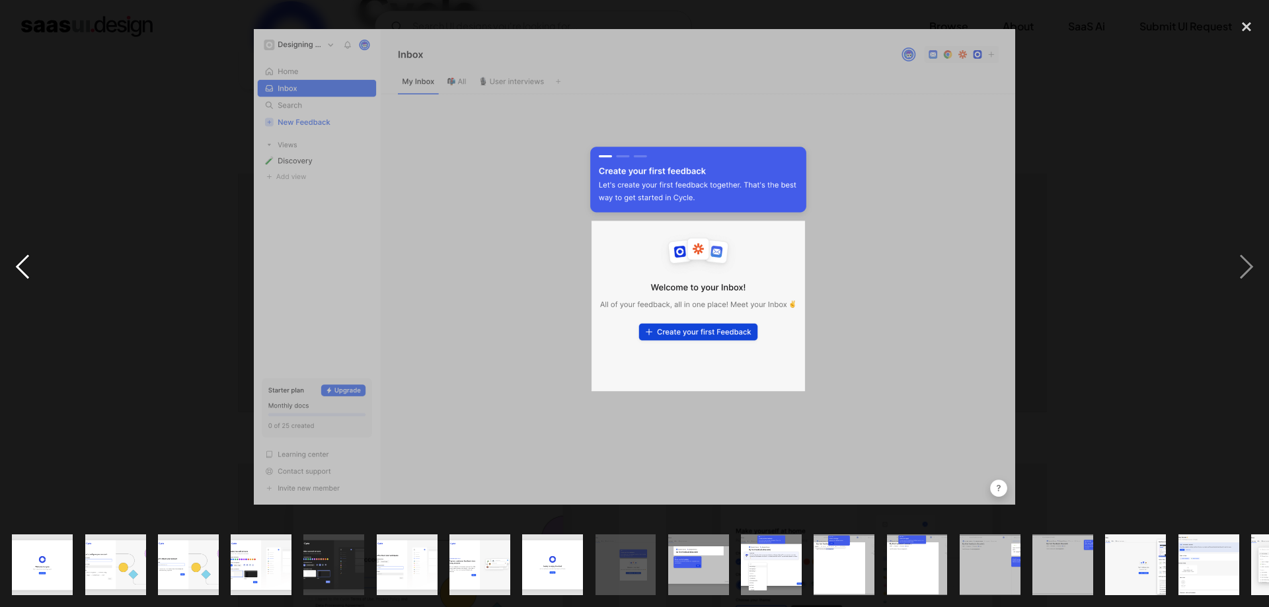
click at [19, 266] on div "previous image" at bounding box center [22, 267] width 45 height 510
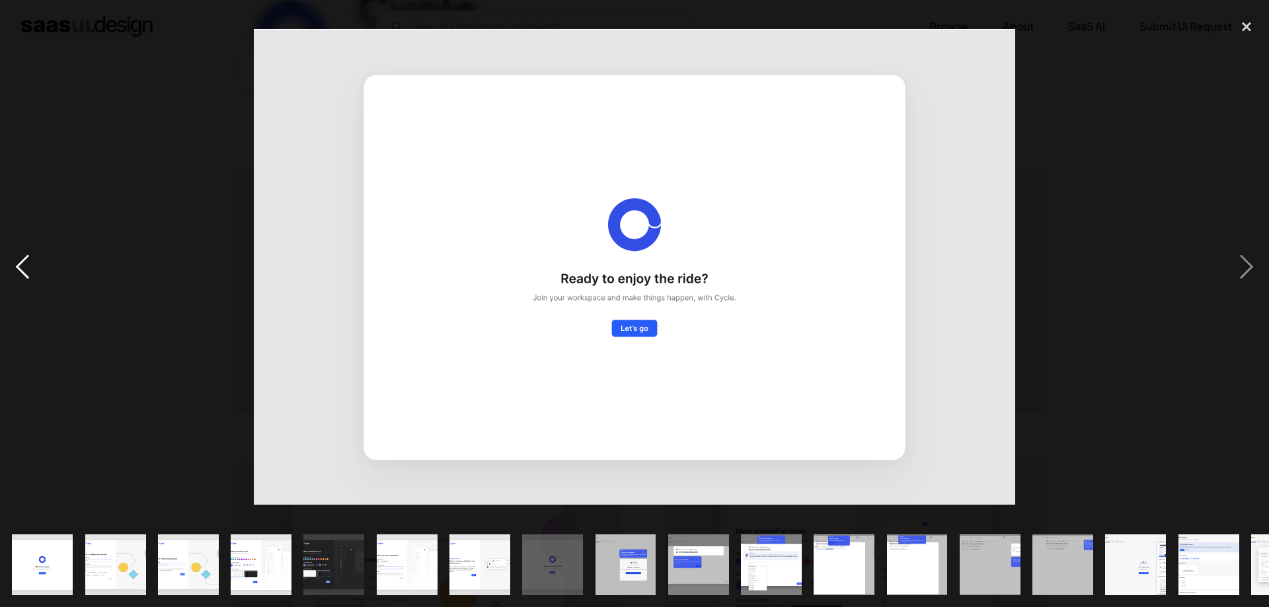
click at [19, 266] on div "previous image" at bounding box center [22, 267] width 45 height 510
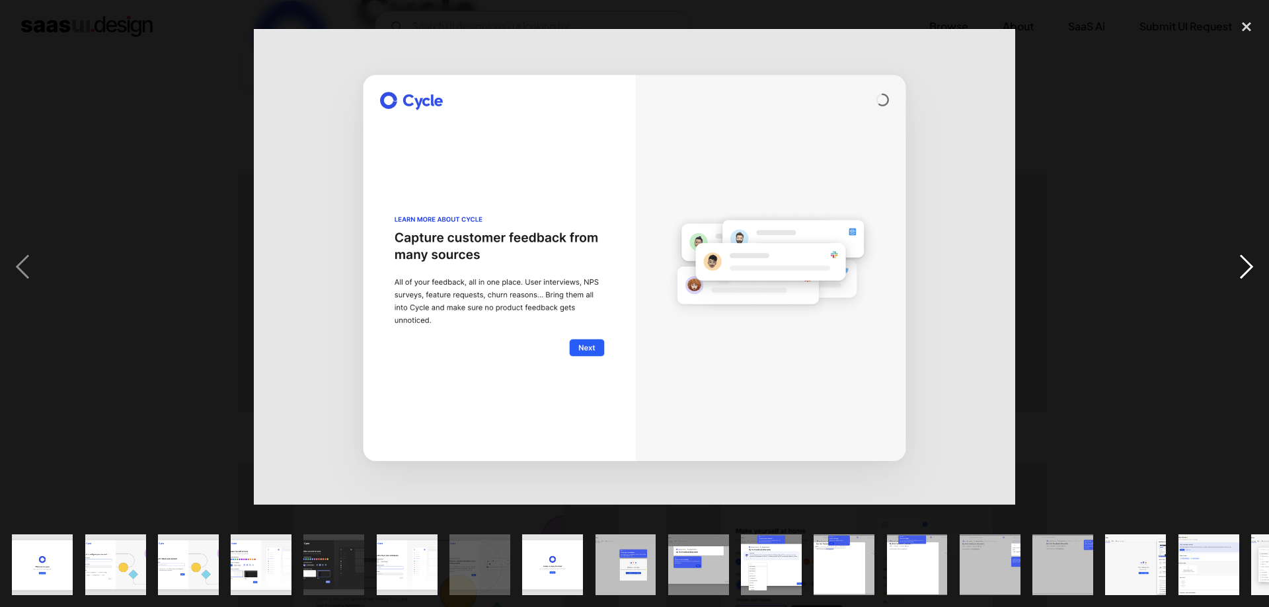
click at [1239, 276] on div "next image" at bounding box center [1246, 267] width 45 height 510
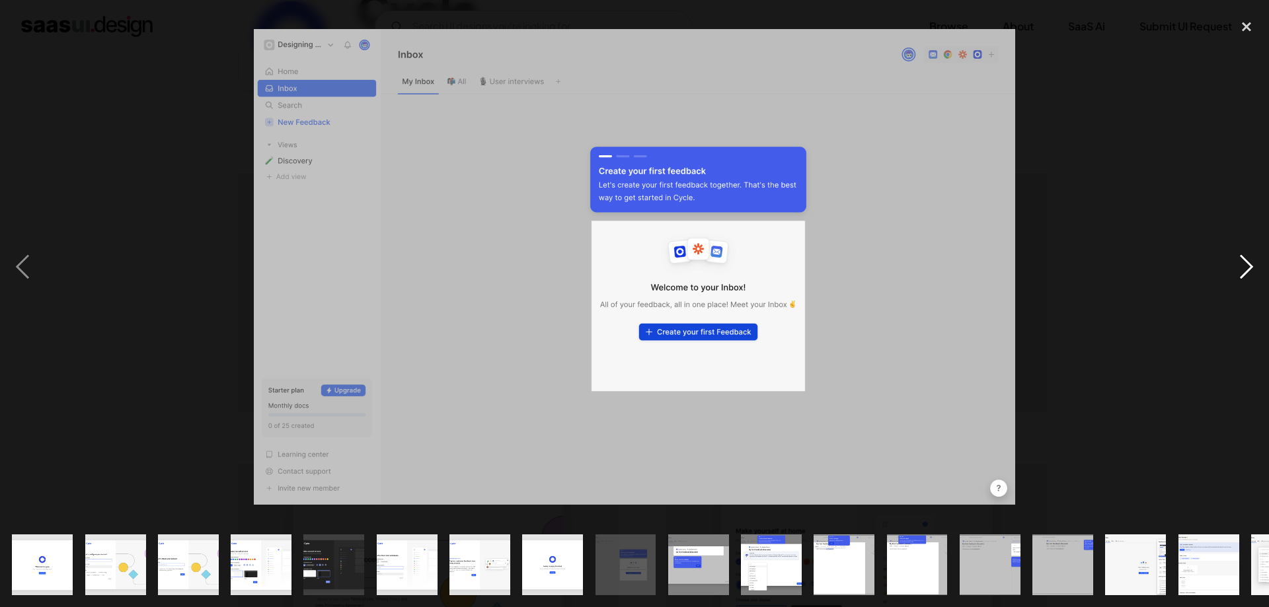
click at [1240, 276] on div "next image" at bounding box center [1246, 267] width 45 height 510
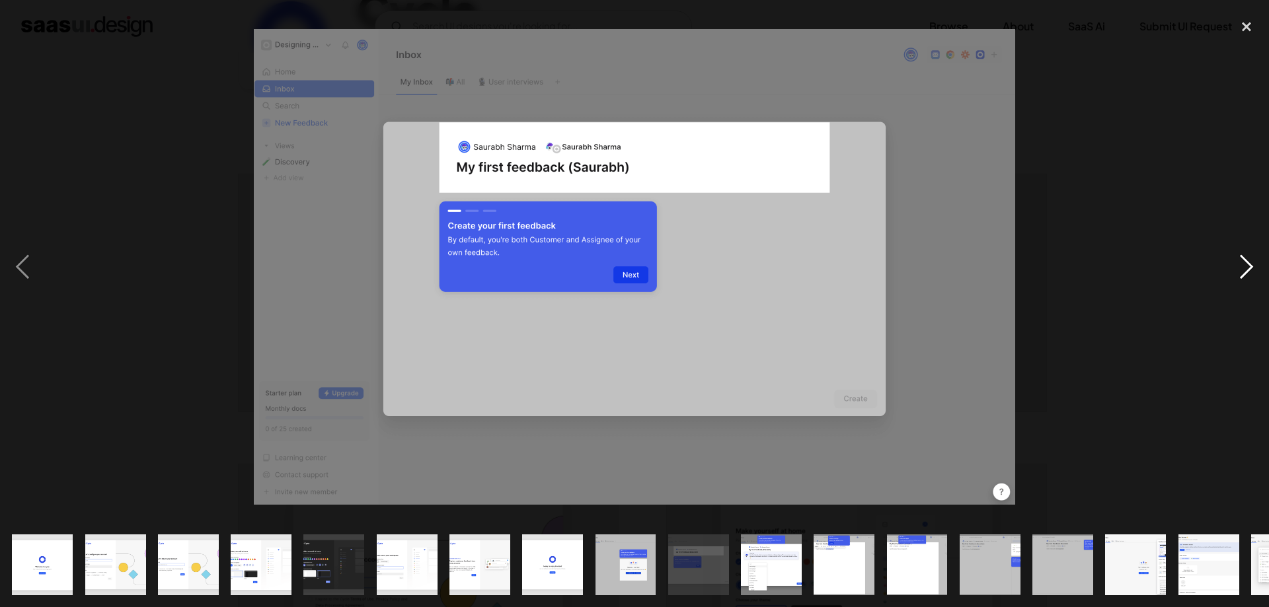
click at [1240, 276] on div "next image" at bounding box center [1246, 267] width 45 height 510
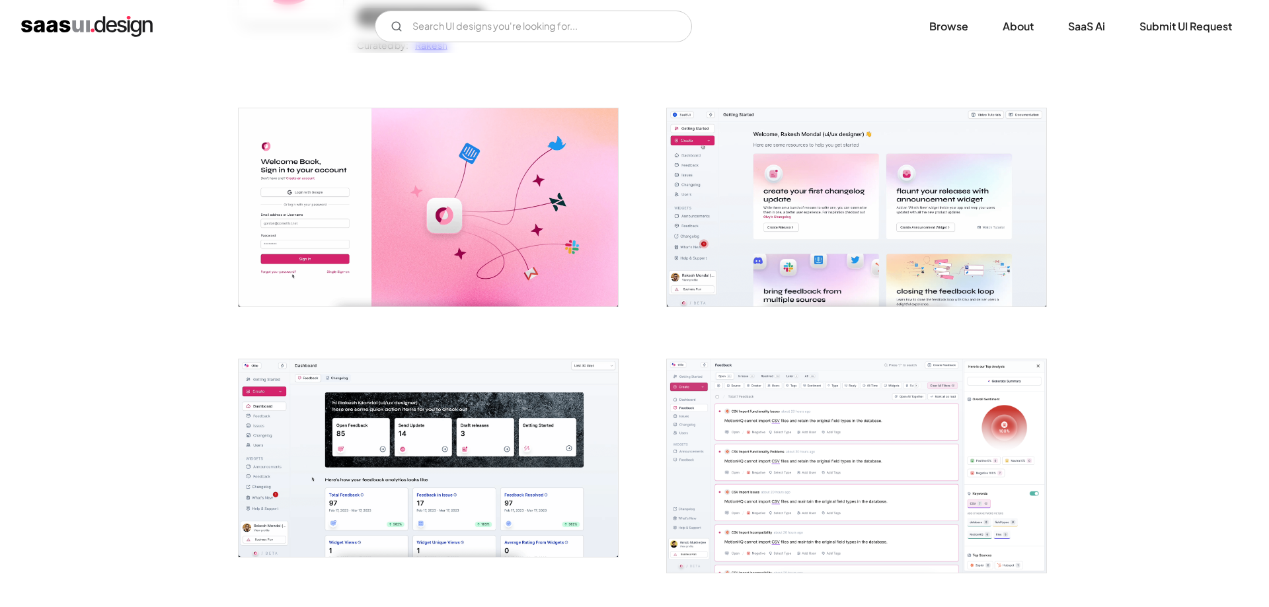
scroll to position [270, 0]
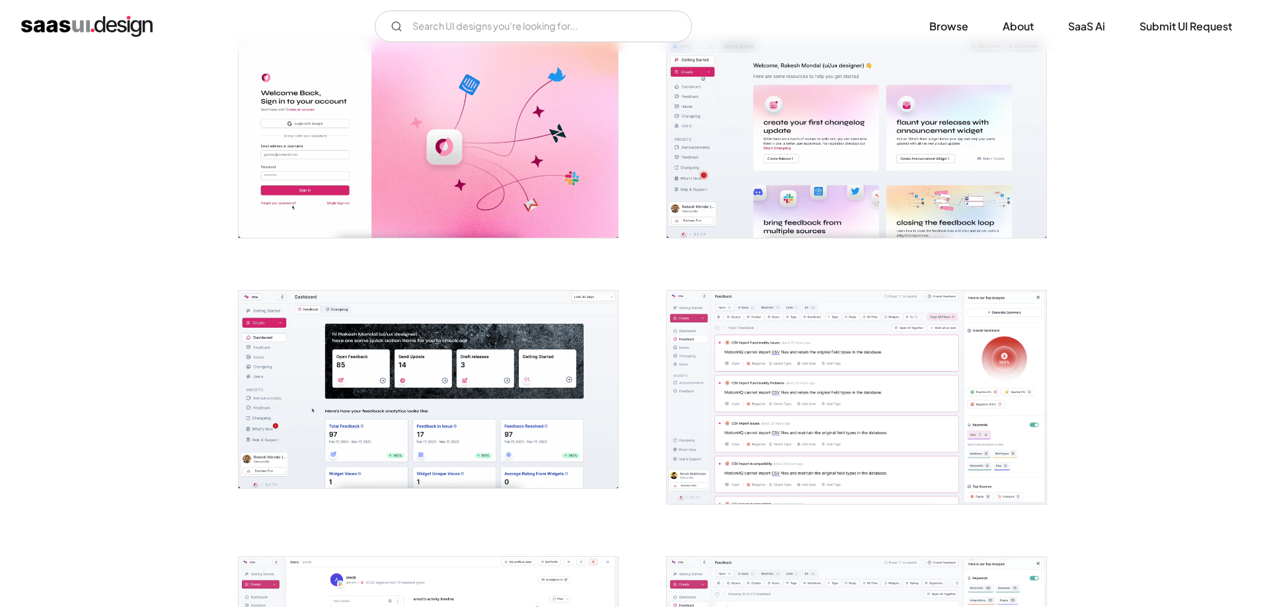
click at [809, 117] on img "open lightbox" at bounding box center [856, 139] width 379 height 198
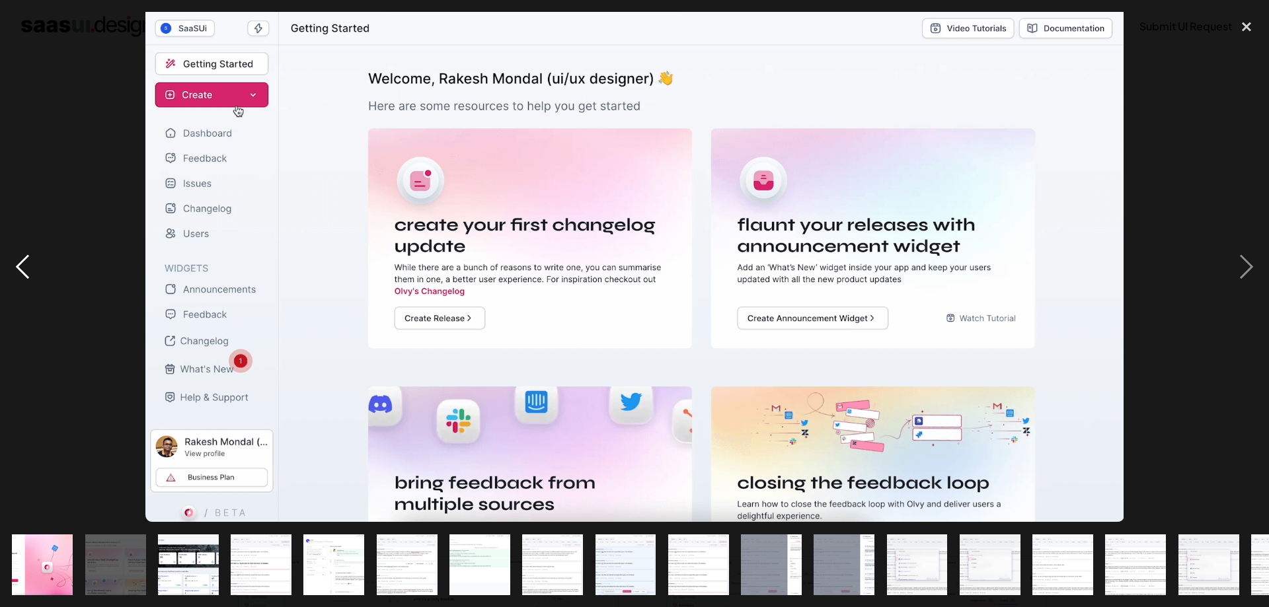
click at [32, 276] on div "previous image" at bounding box center [22, 267] width 45 height 510
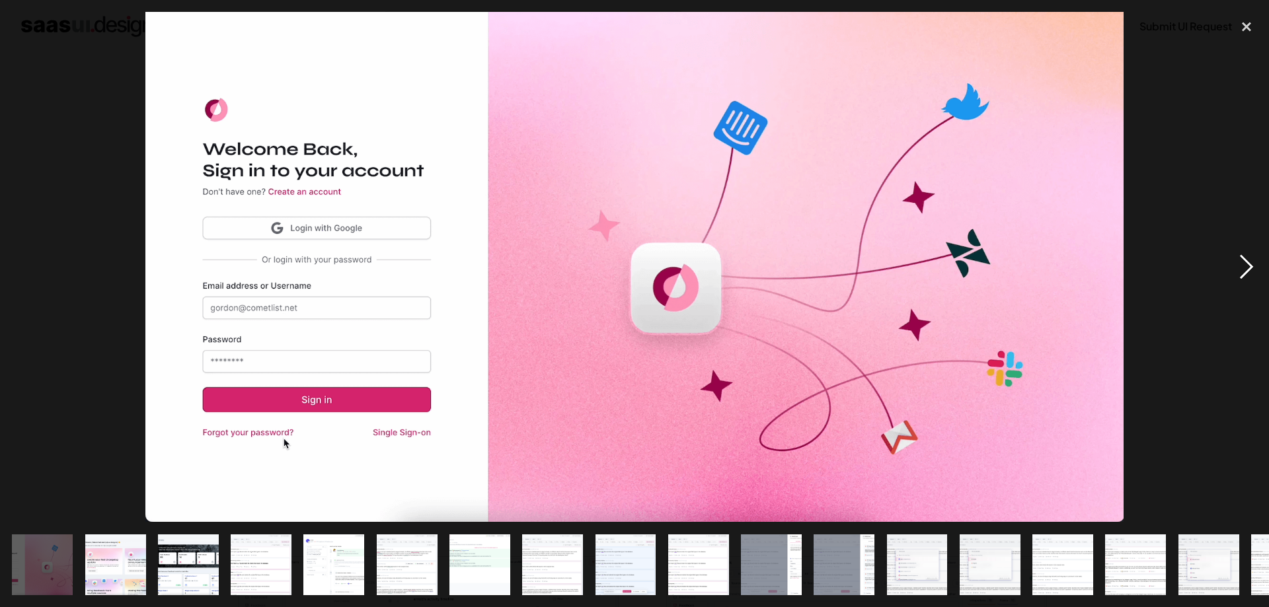
click at [1240, 259] on div "next image" at bounding box center [1246, 267] width 45 height 510
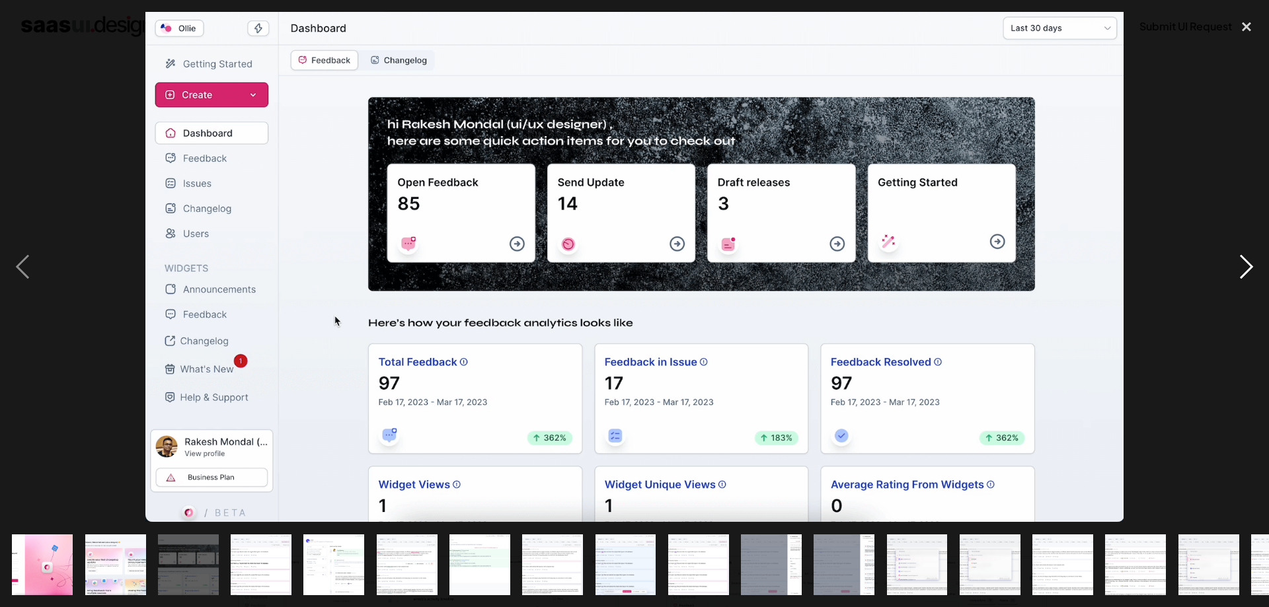
click at [1238, 259] on div "next image" at bounding box center [1246, 267] width 45 height 510
